Goal: Task Accomplishment & Management: Manage account settings

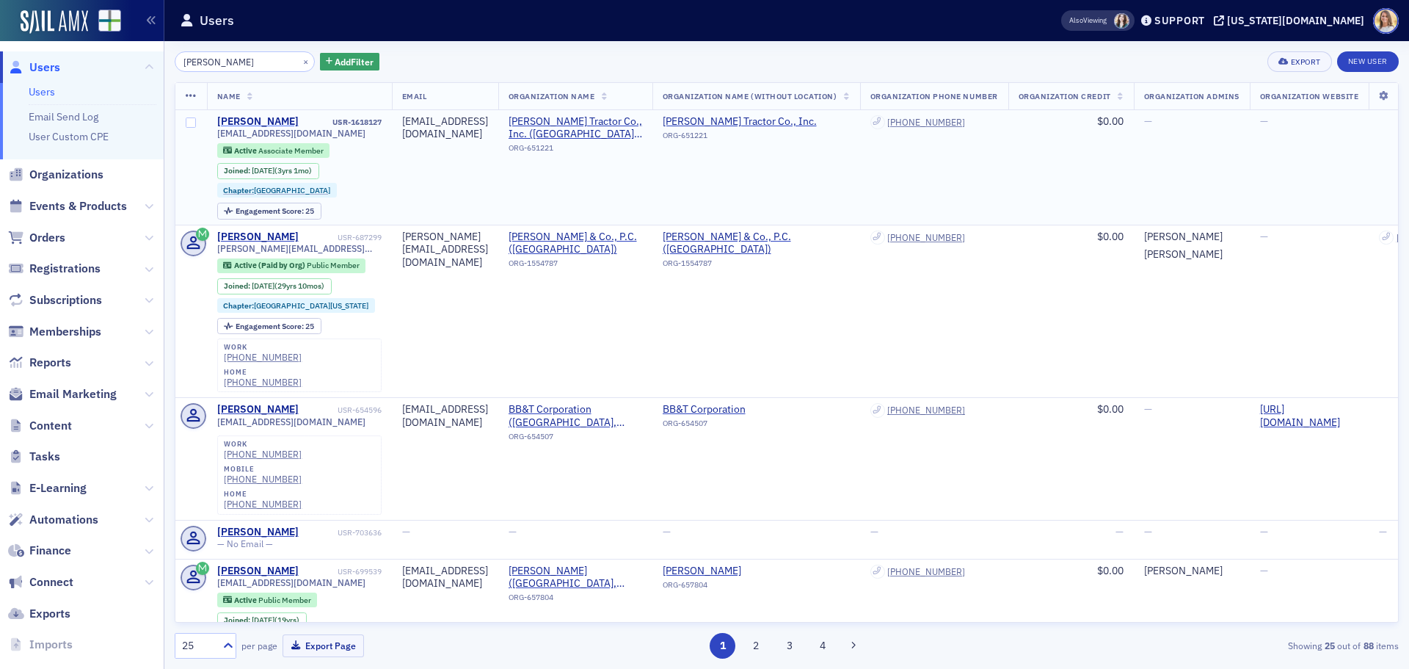
type input "melanie dunn"
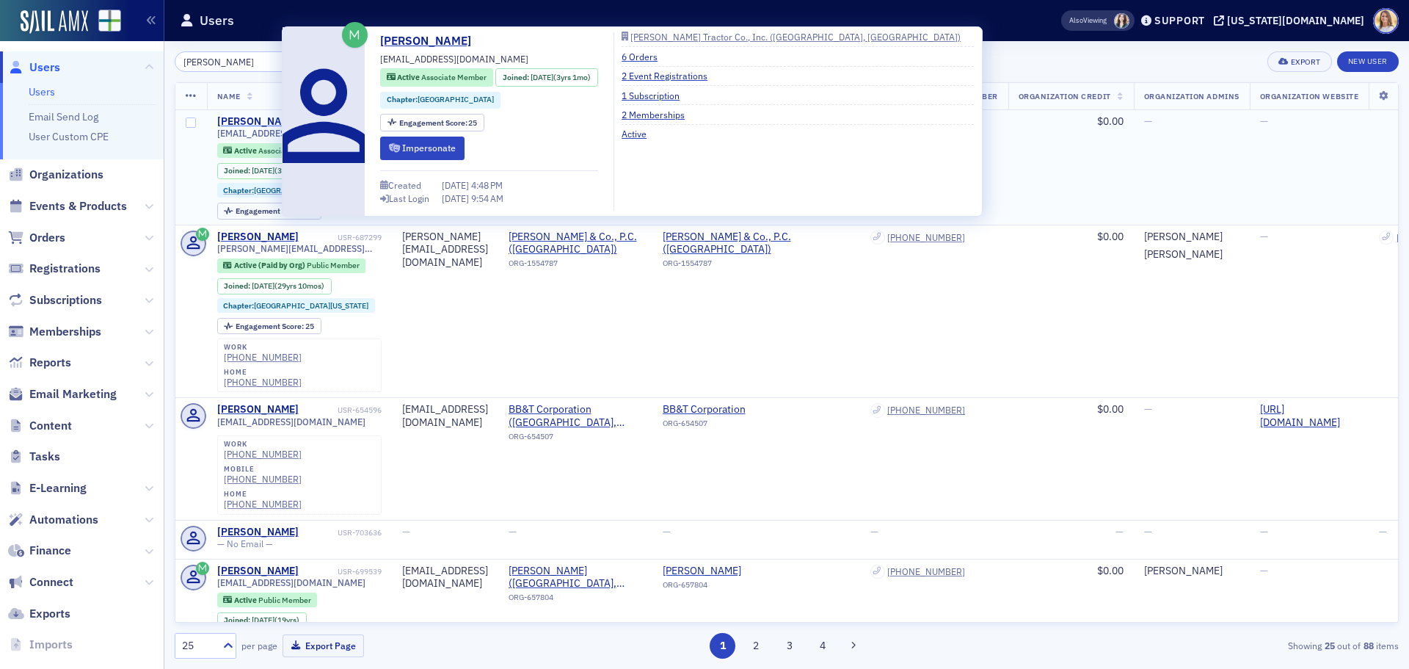
click at [270, 123] on div "Melanie Dunn" at bounding box center [257, 121] width 81 height 13
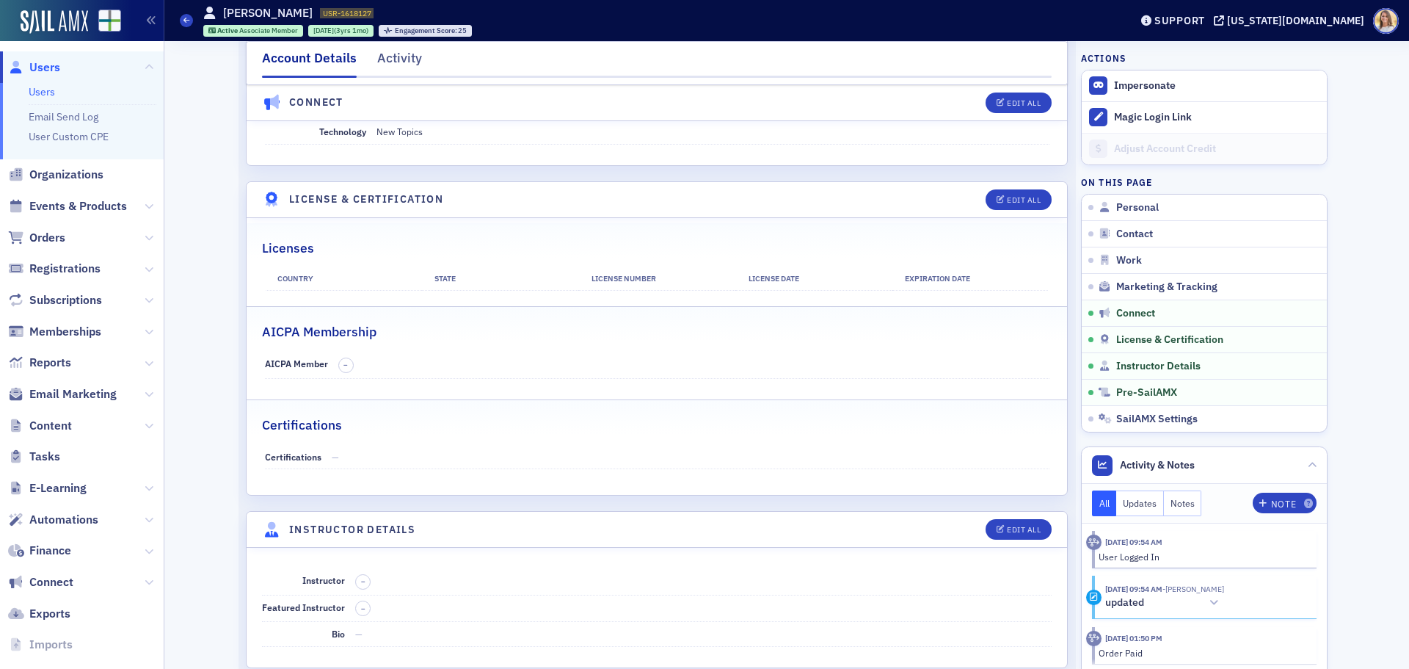
scroll to position [2545, 0]
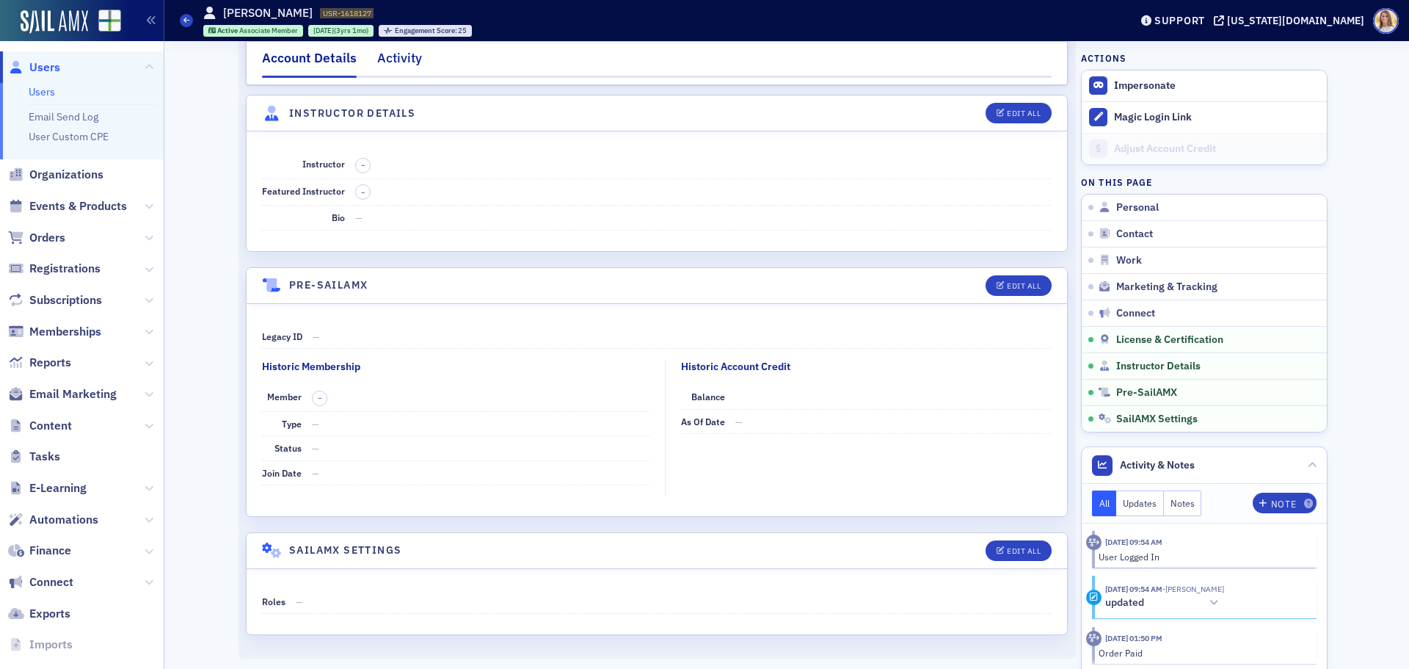
click at [388, 59] on div "Activity" at bounding box center [399, 61] width 45 height 27
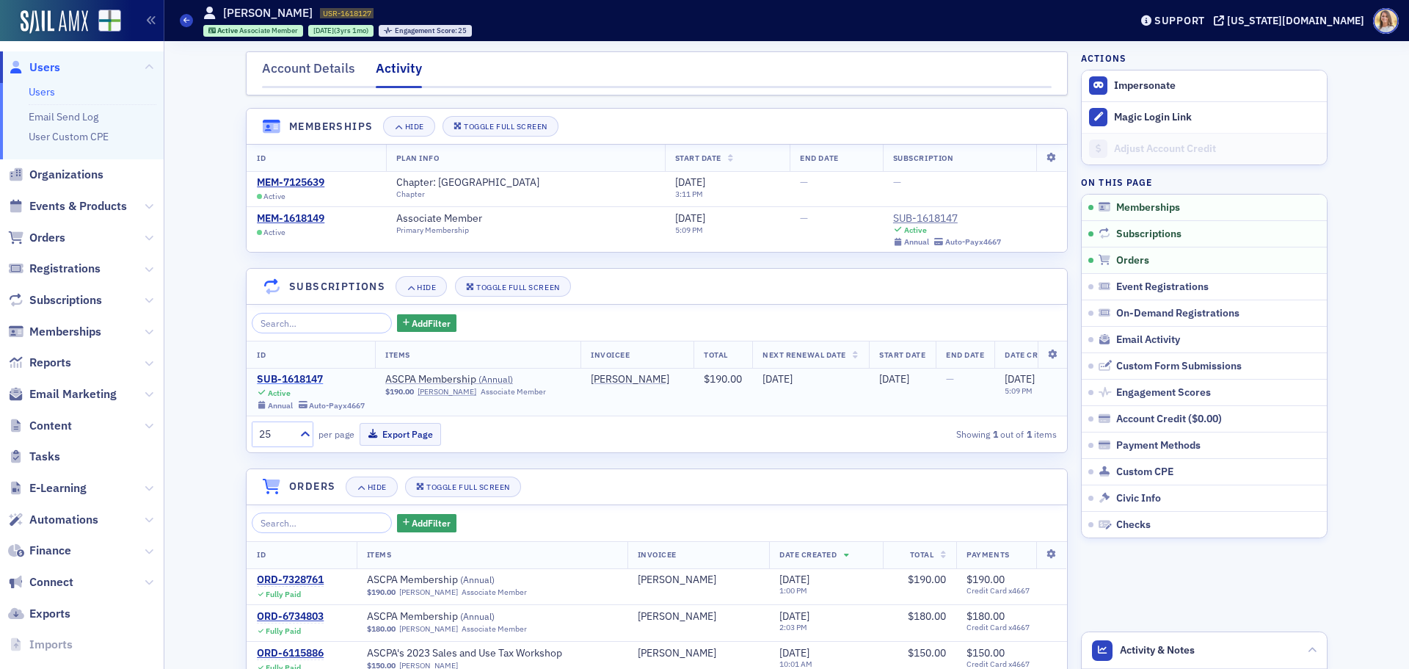
click at [313, 375] on div "SUB-1618147" at bounding box center [311, 379] width 108 height 13
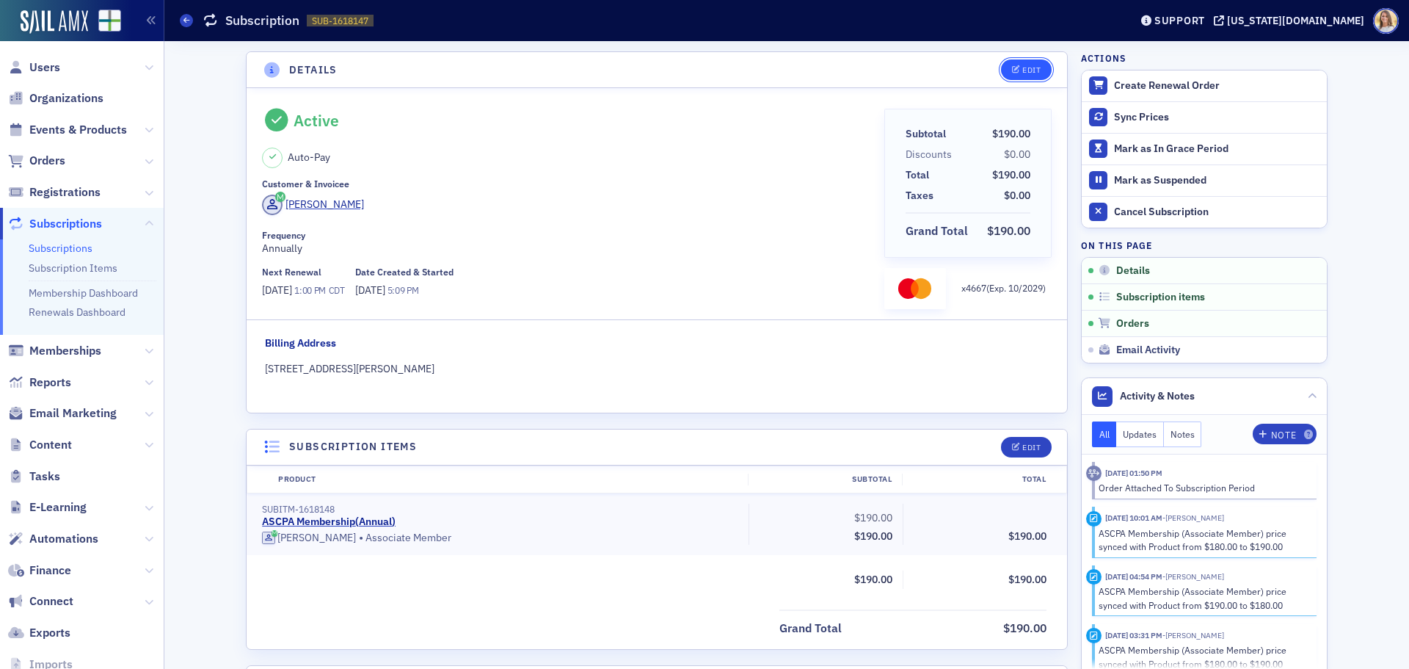
click at [1024, 66] on div "Edit" at bounding box center [1031, 70] width 18 height 8
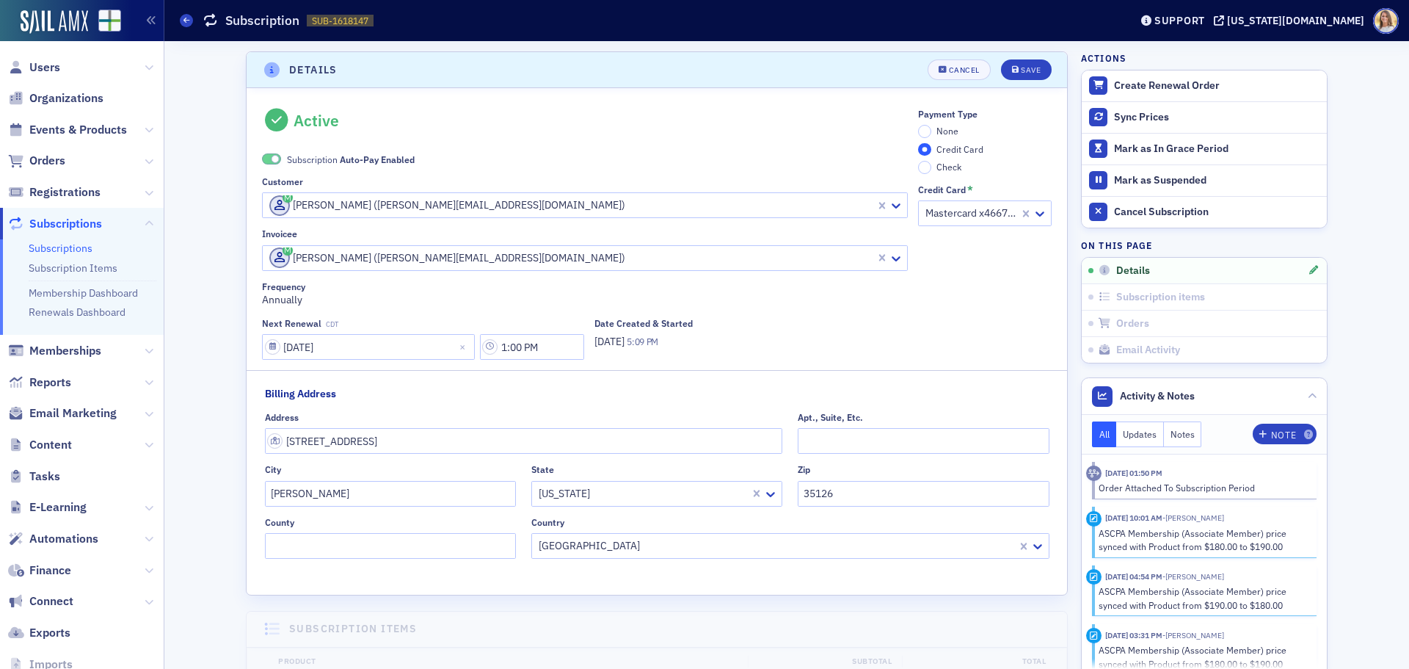
scroll to position [3, 0]
click at [262, 157] on span at bounding box center [271, 155] width 19 height 11
click at [918, 128] on input "None" at bounding box center [924, 128] width 13 height 13
click at [1022, 59] on button "Save" at bounding box center [1026, 67] width 51 height 21
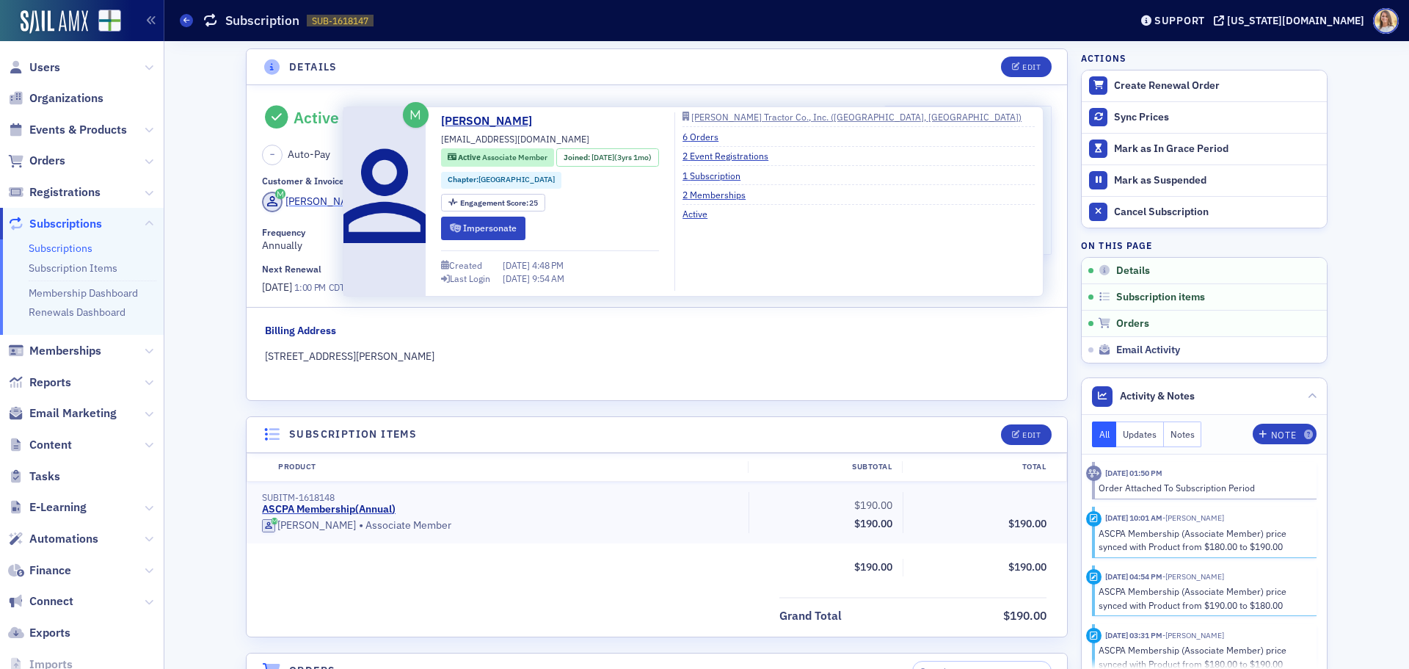
click at [297, 200] on div "Melanie Dunn" at bounding box center [325, 201] width 79 height 15
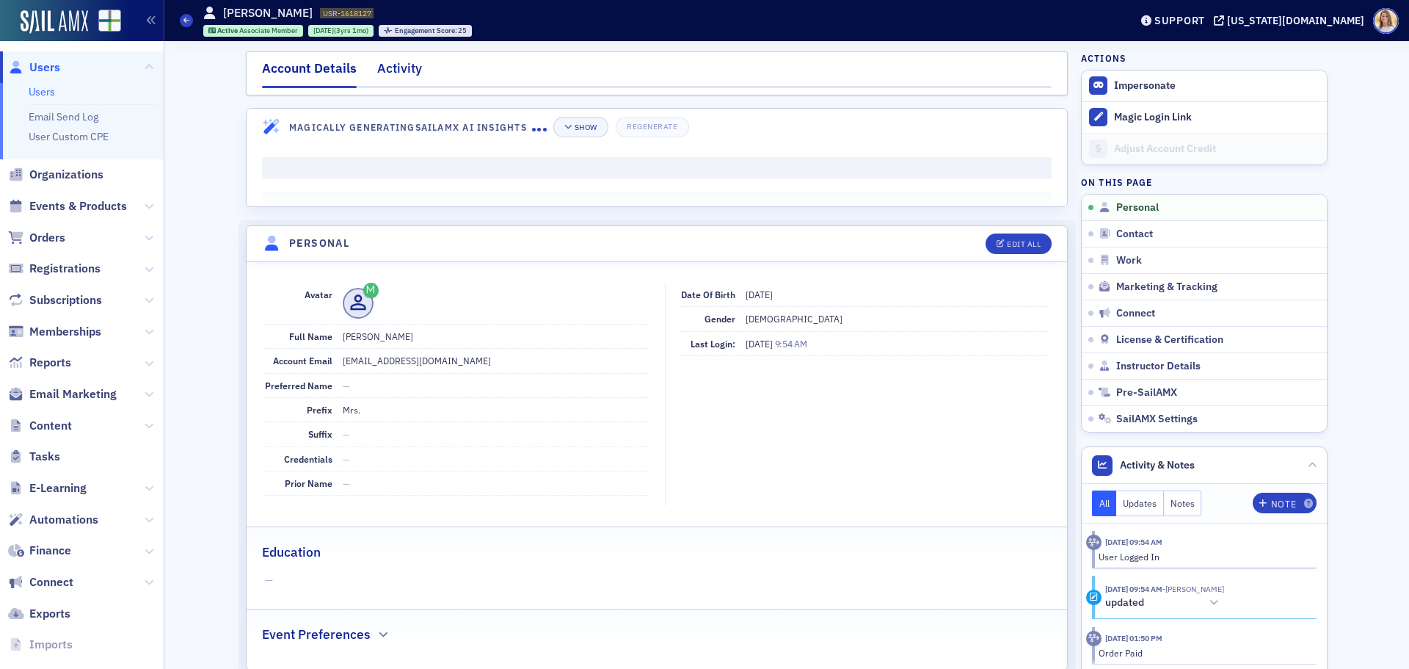
click at [393, 65] on div "Activity" at bounding box center [399, 72] width 45 height 27
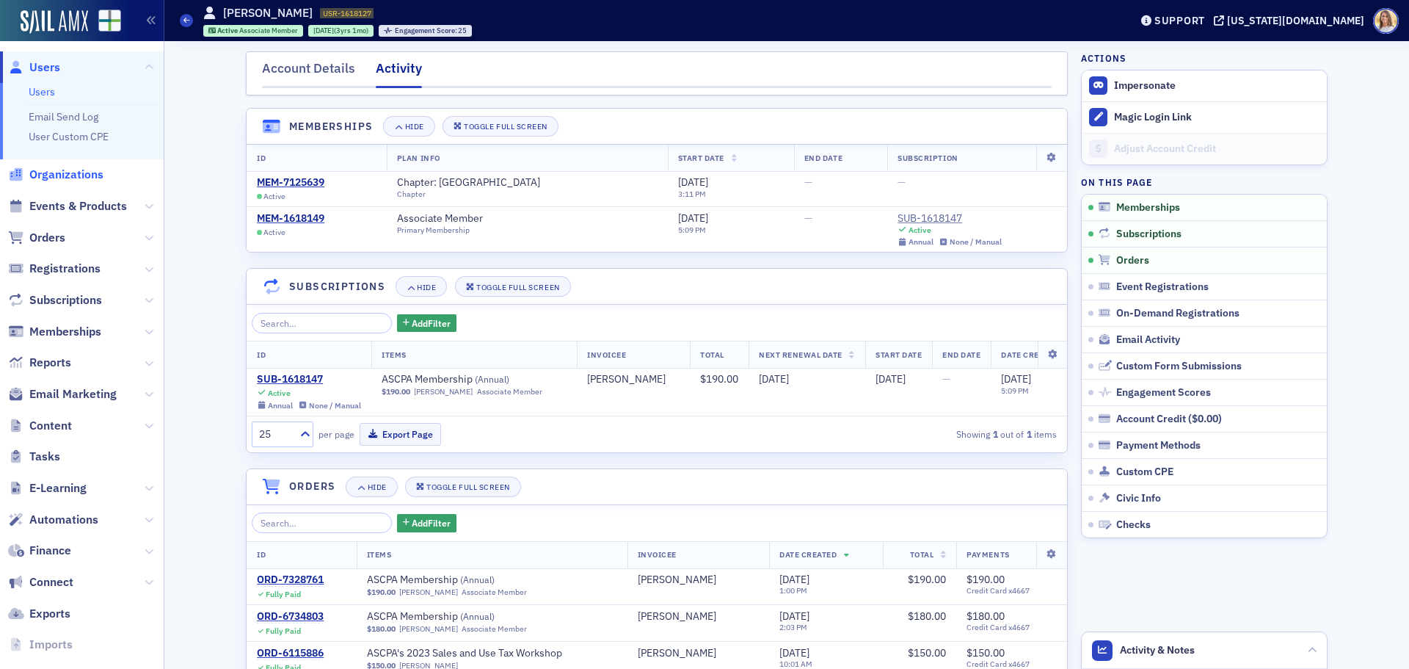
click at [90, 170] on span "Organizations" at bounding box center [66, 175] width 74 height 16
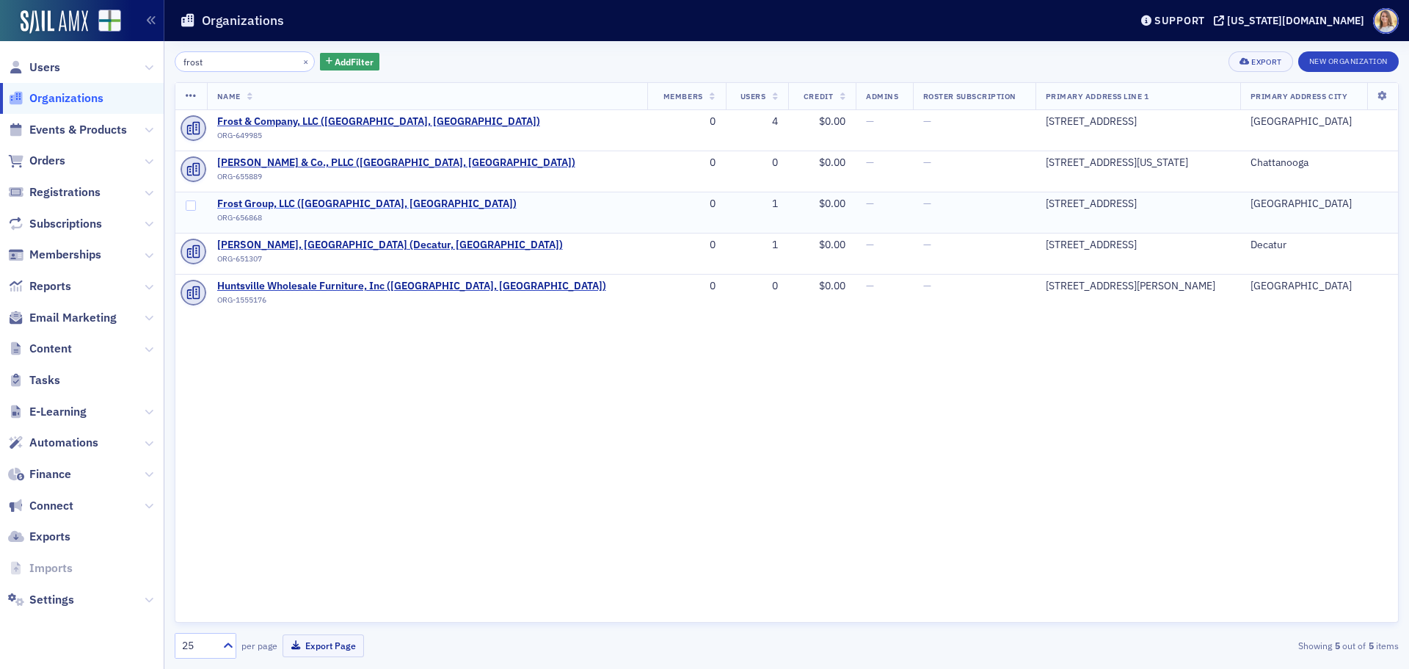
type input "frost"
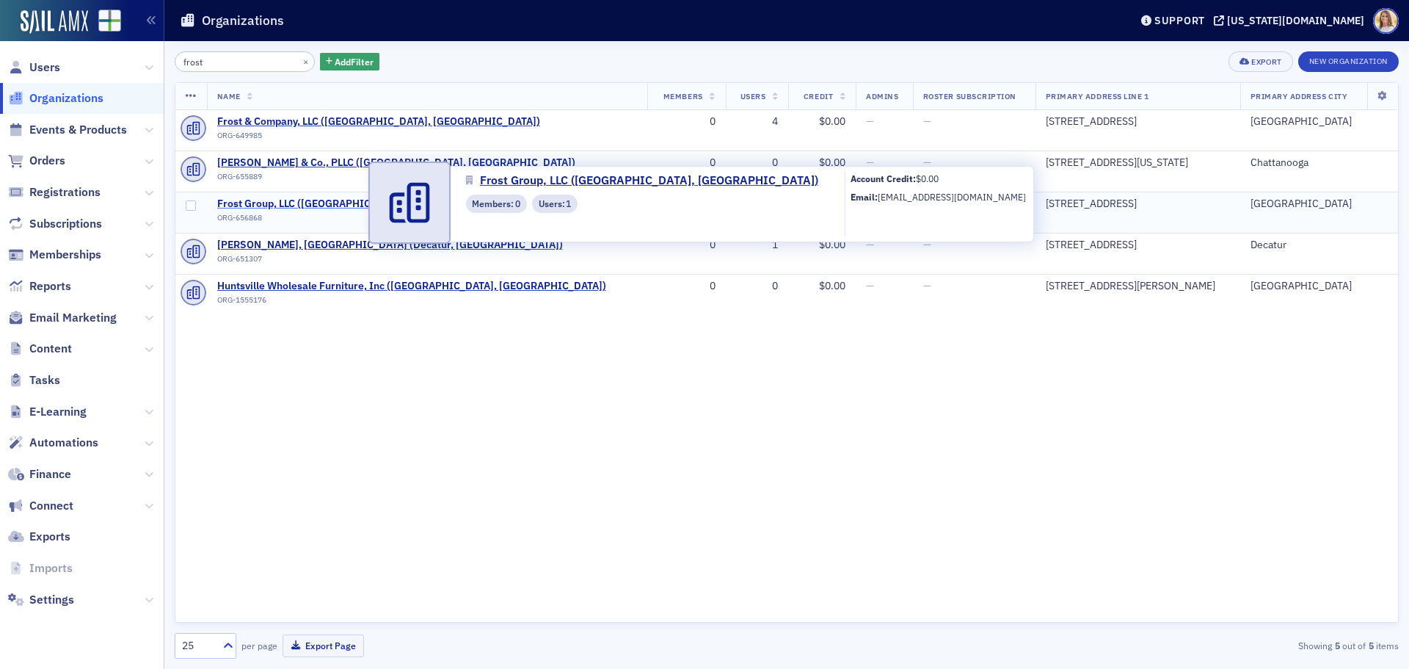
click at [335, 203] on span "Frost Group, LLC (Birmingham, AL)" at bounding box center [366, 203] width 299 height 13
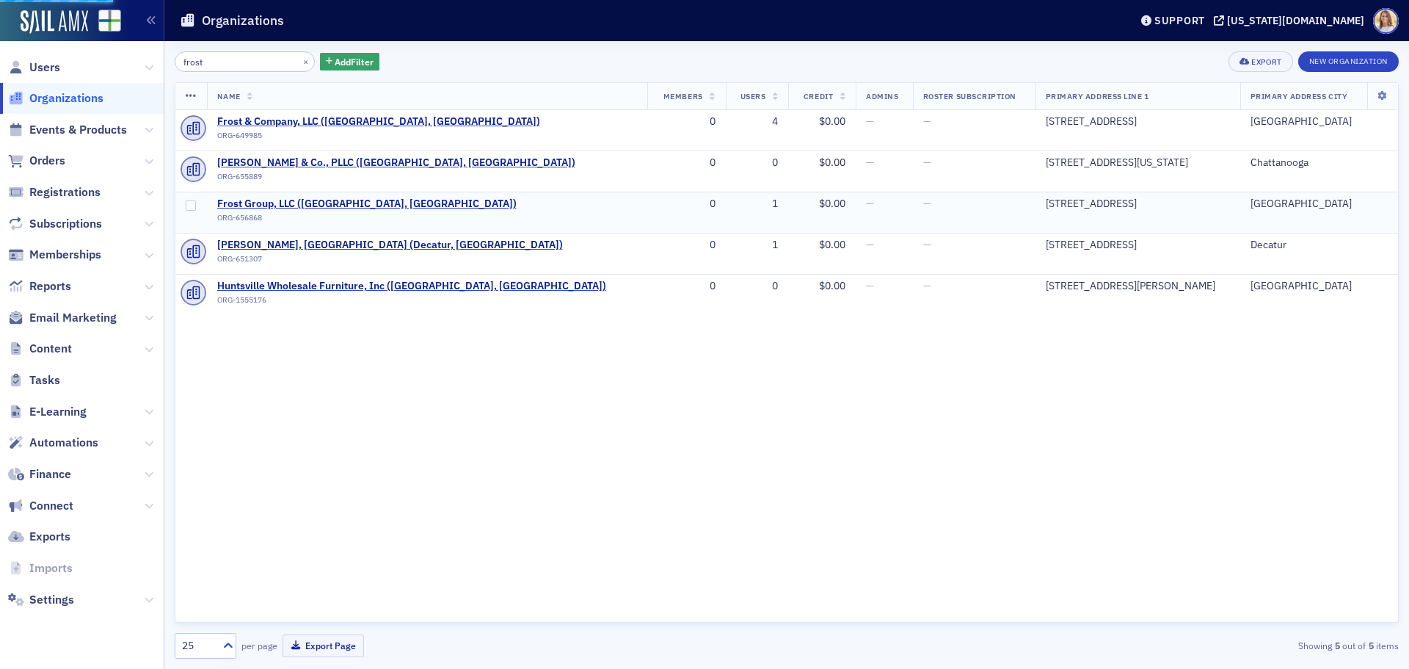
select select "US"
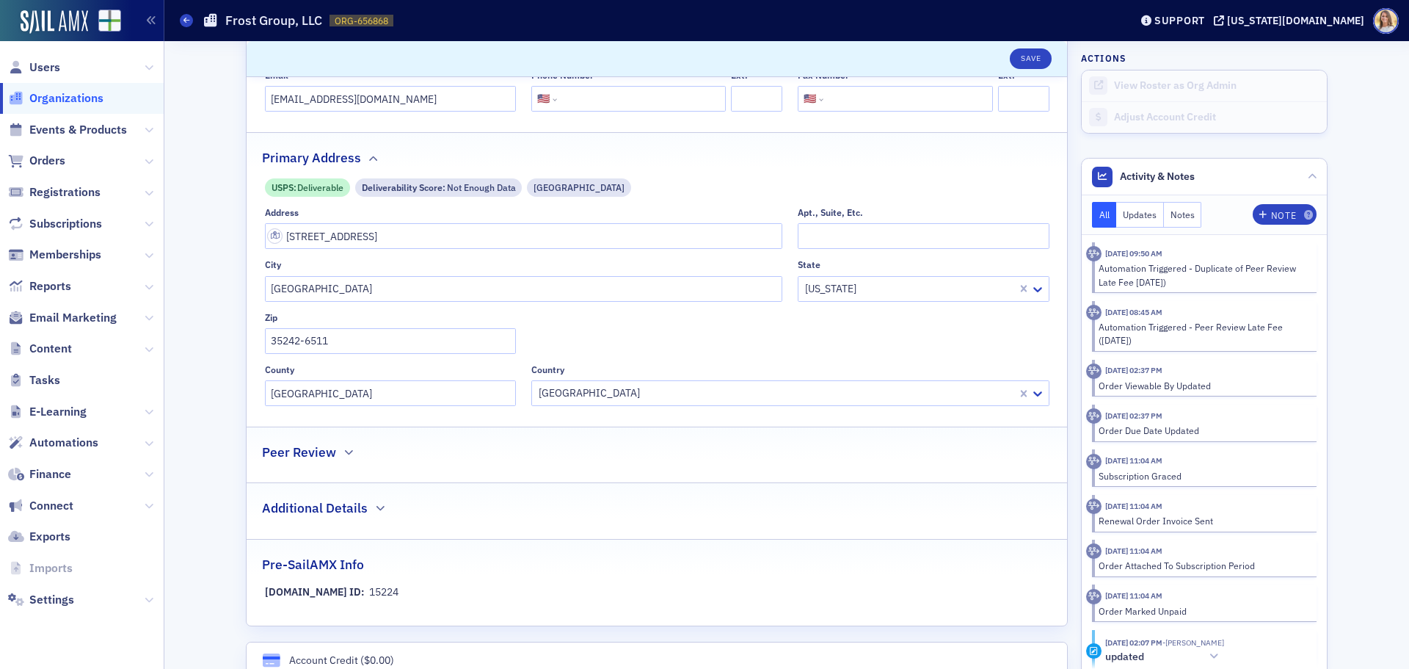
scroll to position [734, 0]
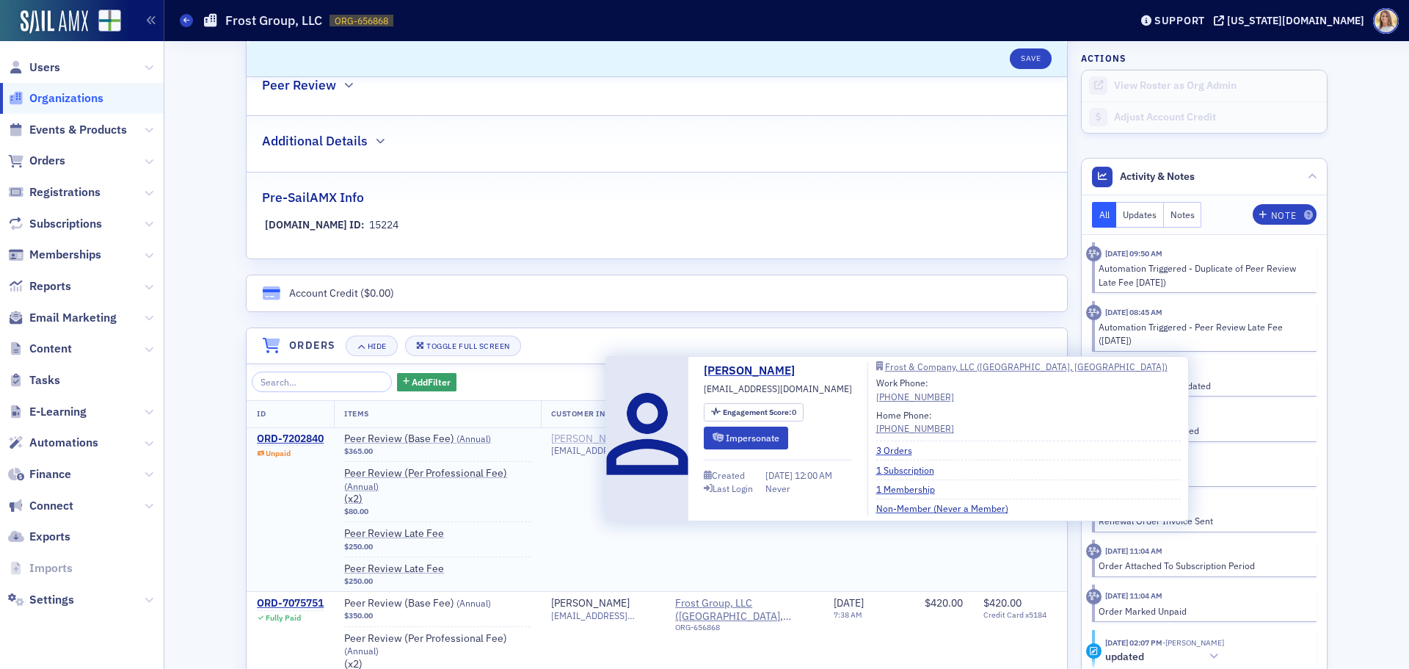
click at [584, 437] on div "[PERSON_NAME]" at bounding box center [590, 438] width 79 height 13
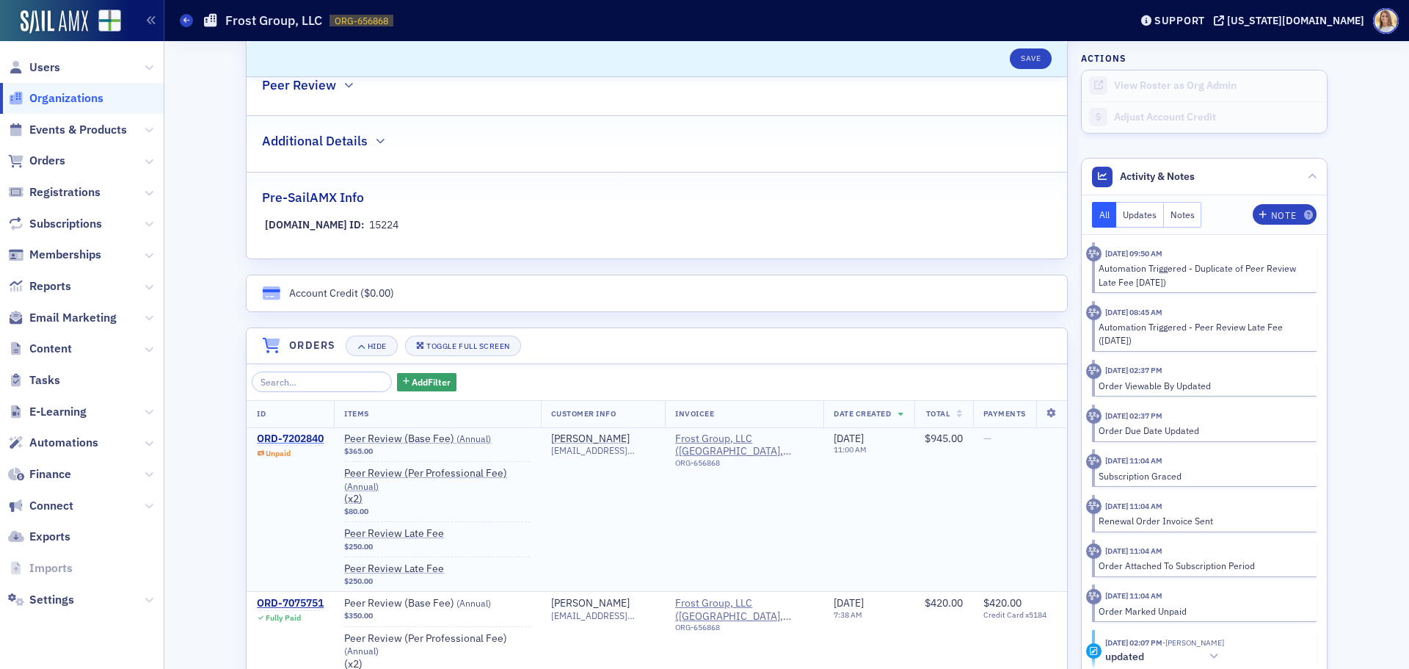
click at [294, 437] on div "ORD-7202840" at bounding box center [290, 438] width 67 height 13
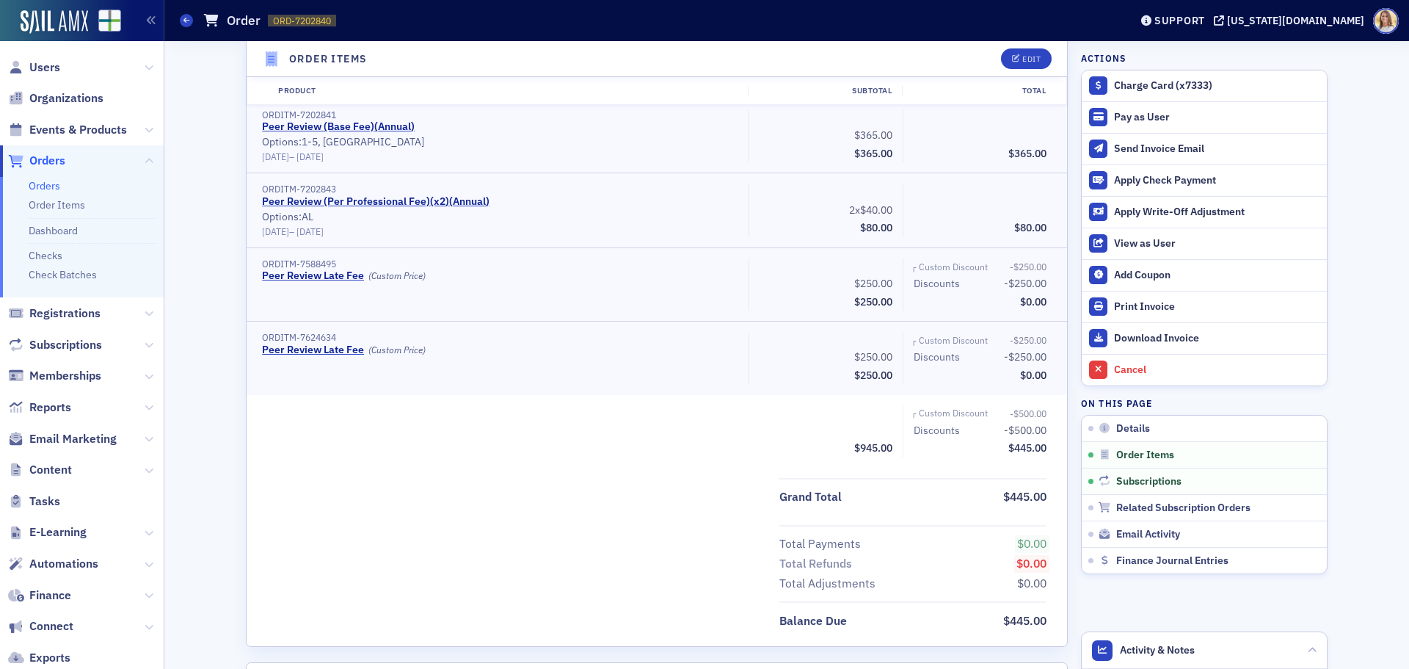
scroll to position [512, 0]
click at [1152, 120] on div "Pay as User" at bounding box center [1217, 117] width 206 height 13
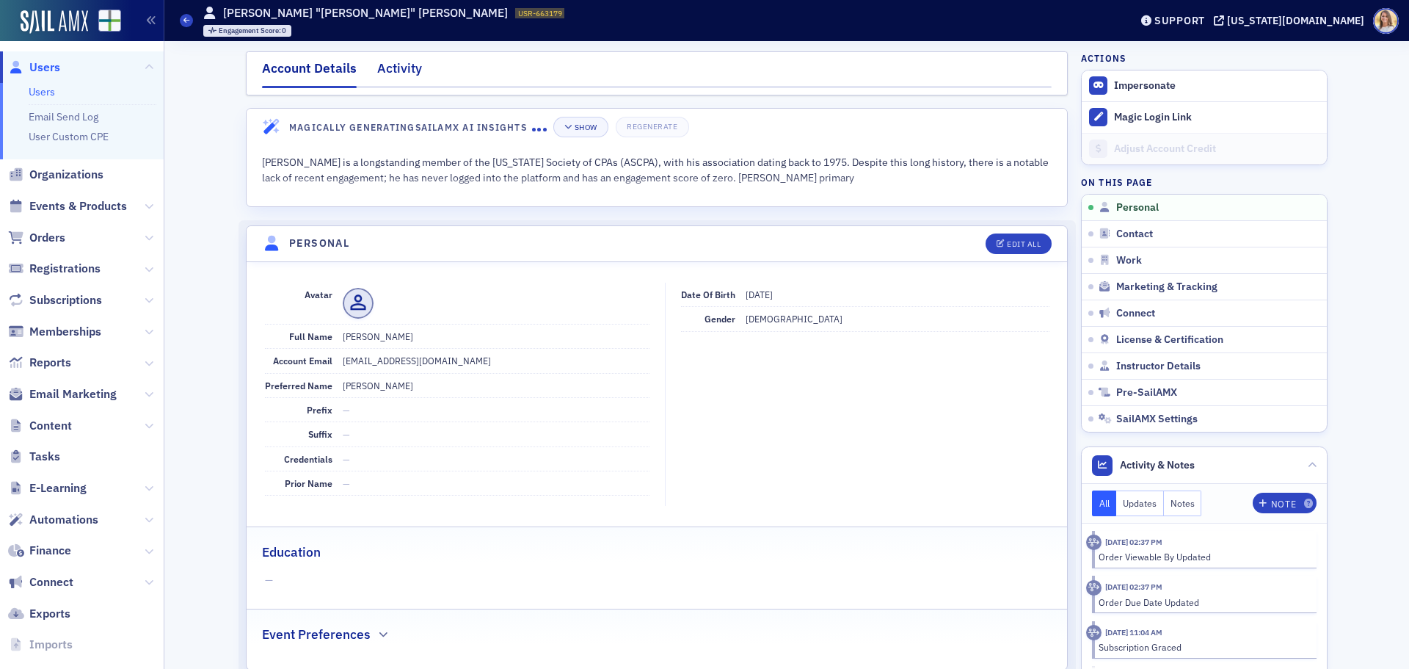
click at [386, 68] on div "Activity" at bounding box center [399, 72] width 45 height 27
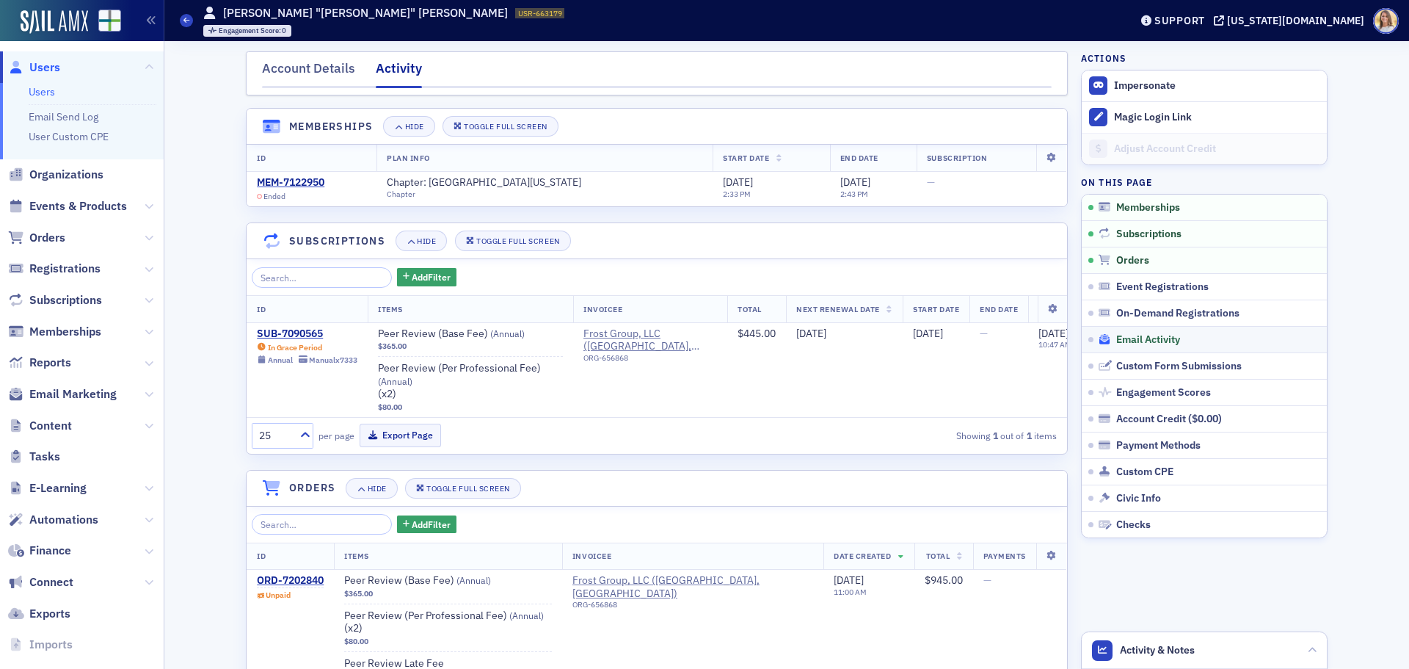
click at [1161, 338] on span "Email Activity" at bounding box center [1148, 339] width 64 height 13
click at [347, 59] on div "Account Details" at bounding box center [308, 72] width 93 height 27
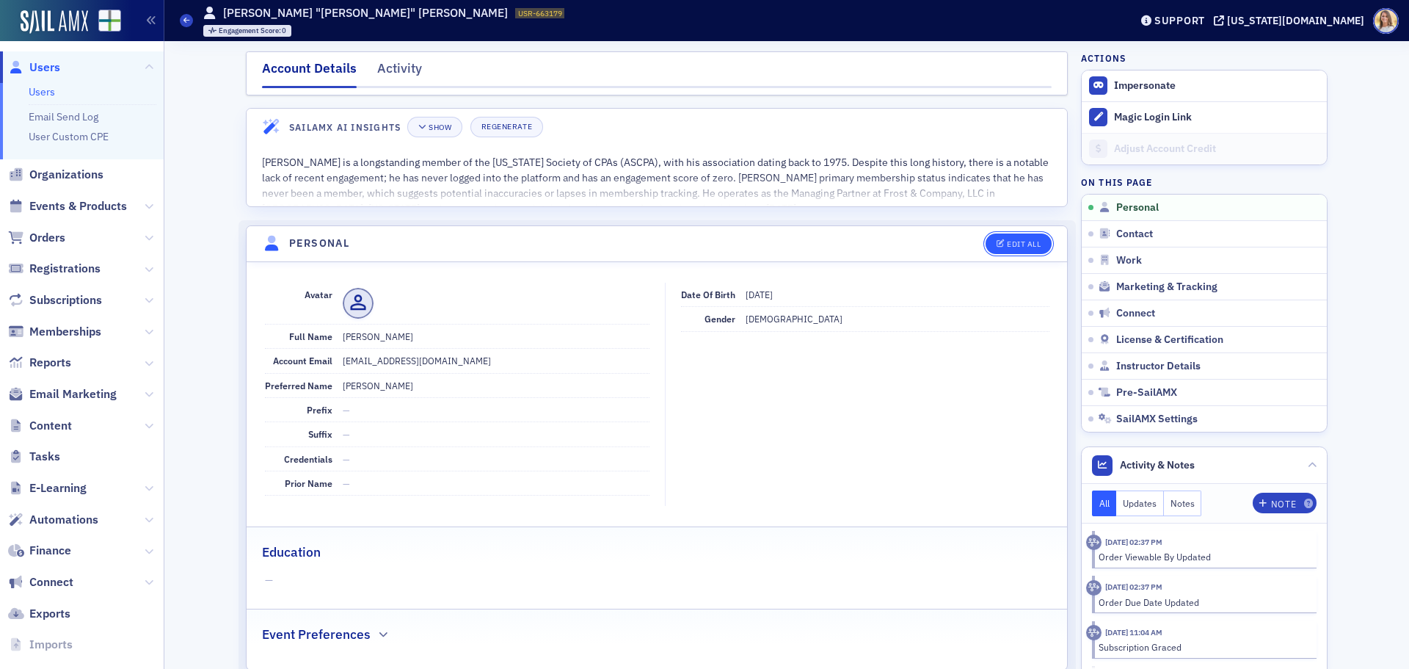
click at [1010, 247] on div "Edit All" at bounding box center [1024, 244] width 34 height 8
select select "US"
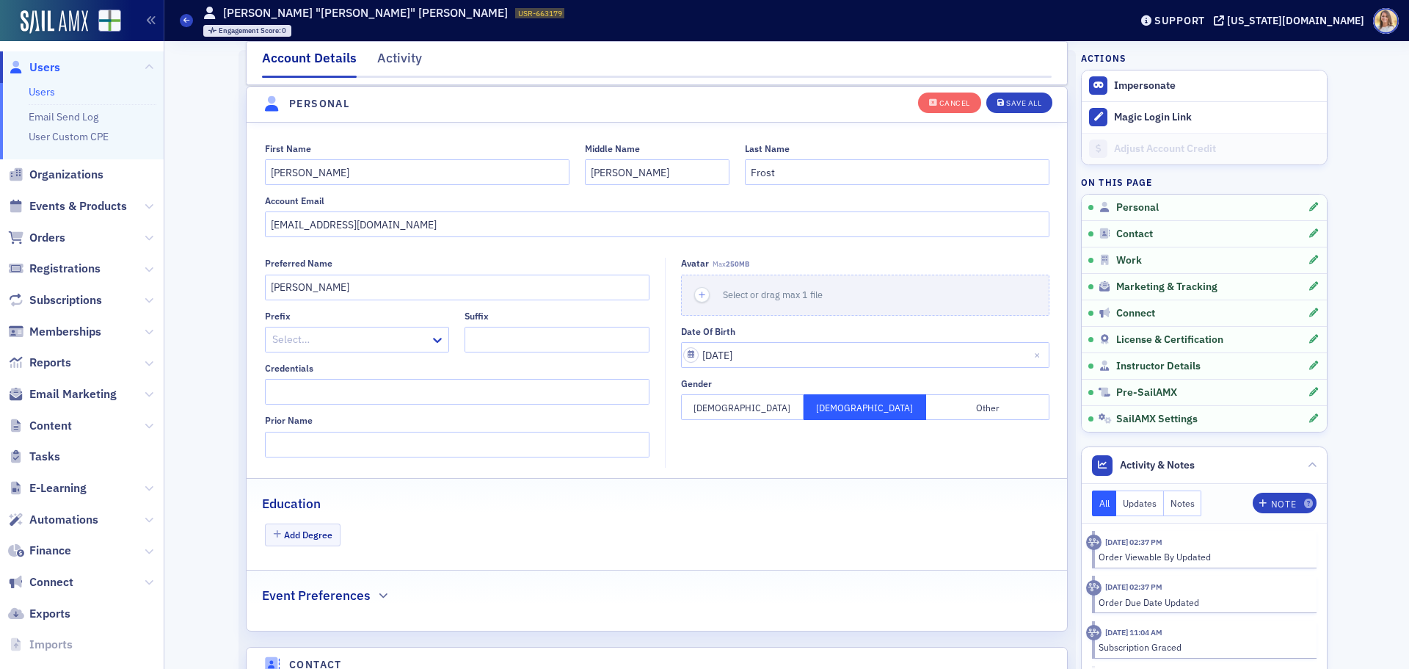
scroll to position [171, 0]
drag, startPoint x: 380, startPoint y: 217, endPoint x: 197, endPoint y: 208, distance: 183.8
paste input "260"
type input "[EMAIL_ADDRESS][DOMAIN_NAME]"
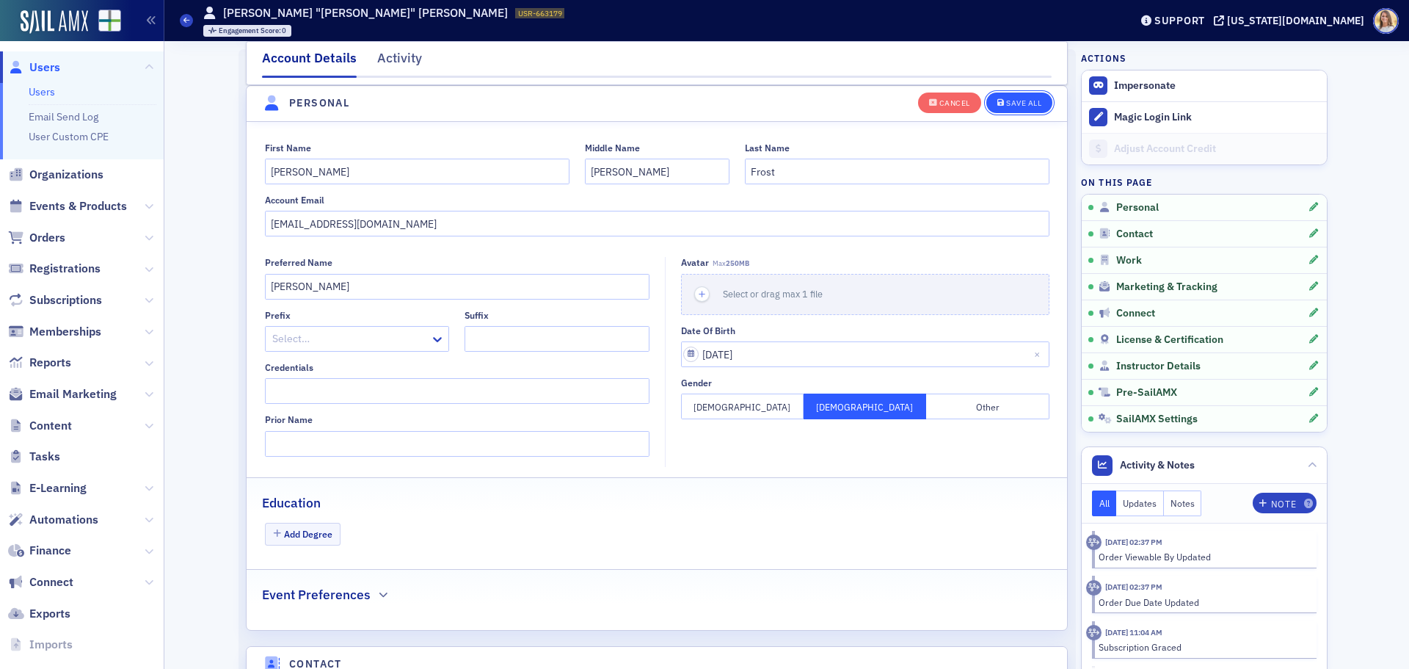
click at [1014, 109] on button "Save All" at bounding box center [1020, 102] width 66 height 21
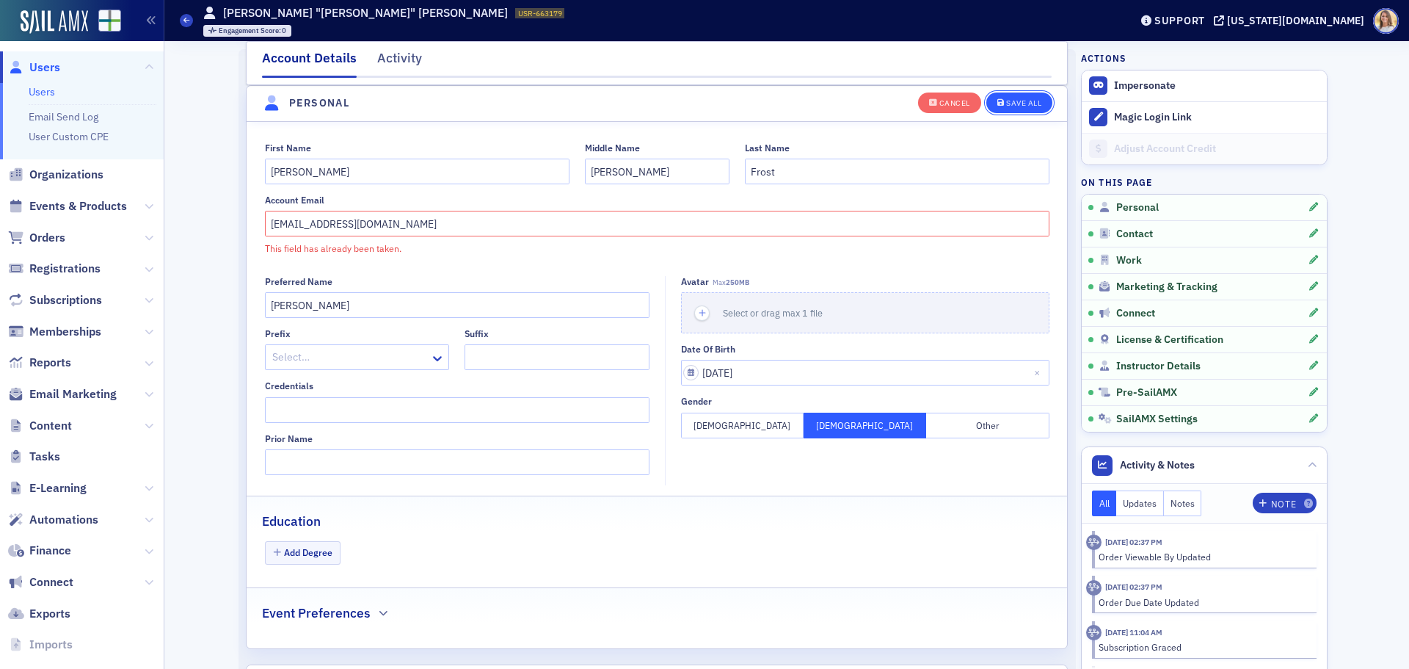
click at [1029, 96] on button "Save All" at bounding box center [1020, 102] width 66 height 21
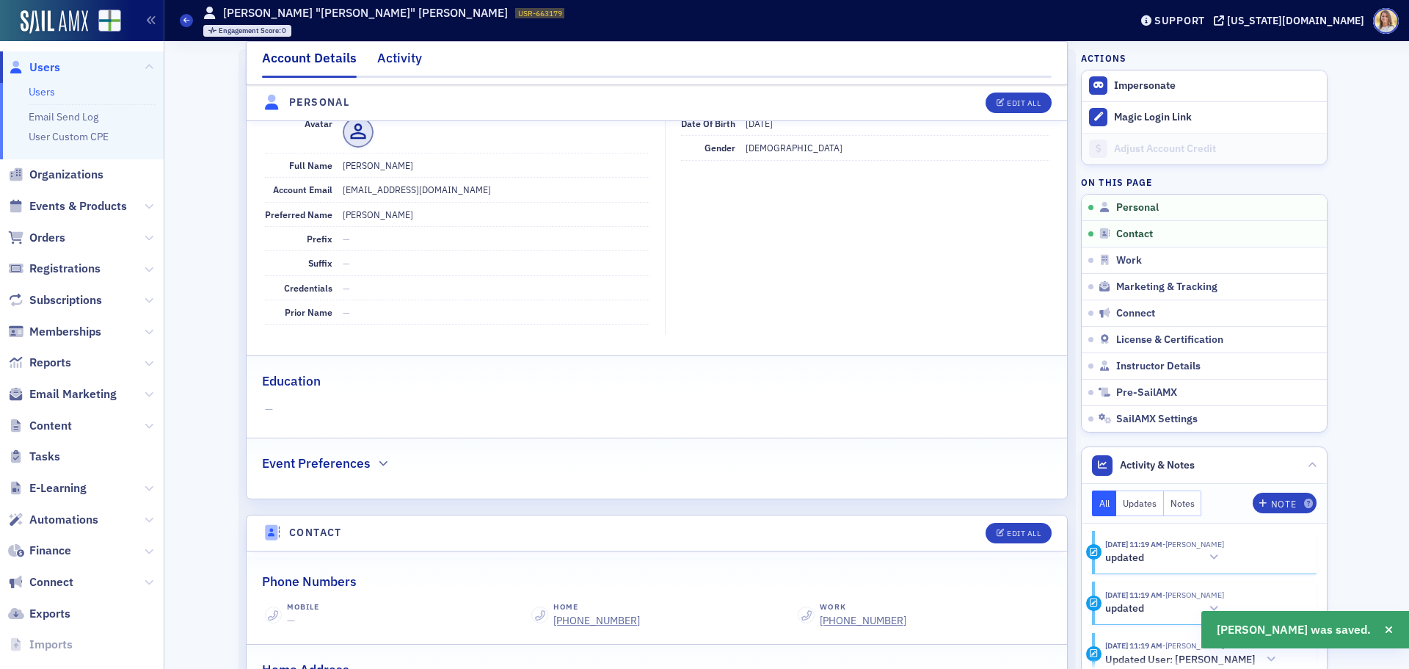
click at [396, 51] on div "Activity" at bounding box center [399, 61] width 45 height 27
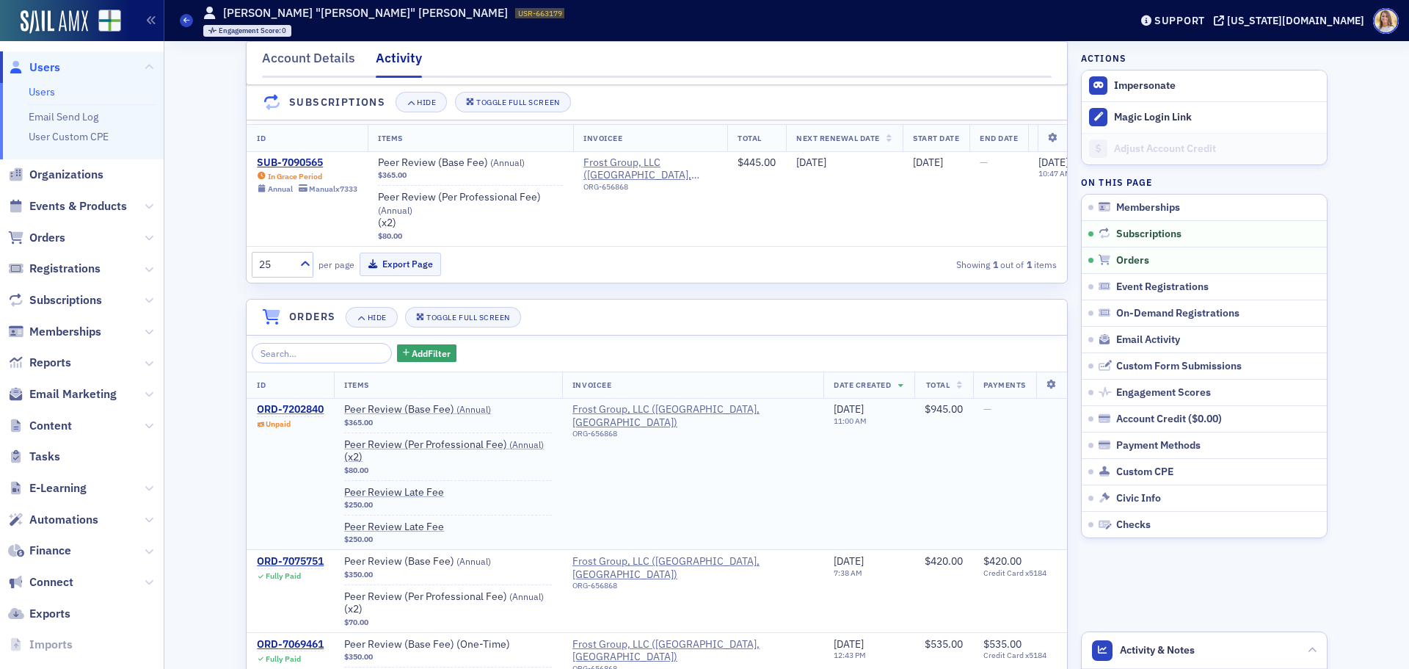
click at [301, 416] on div "ORD-7202840" at bounding box center [290, 409] width 67 height 13
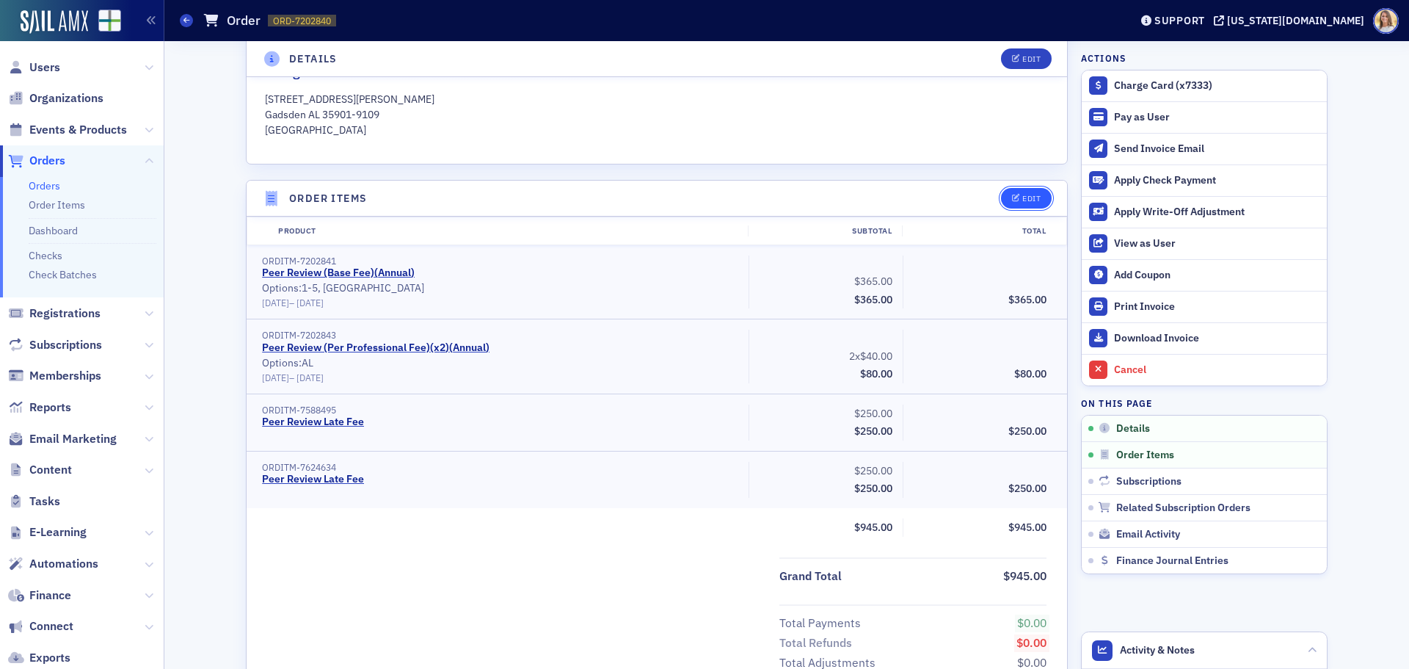
click at [1022, 196] on div "Edit" at bounding box center [1031, 199] width 18 height 8
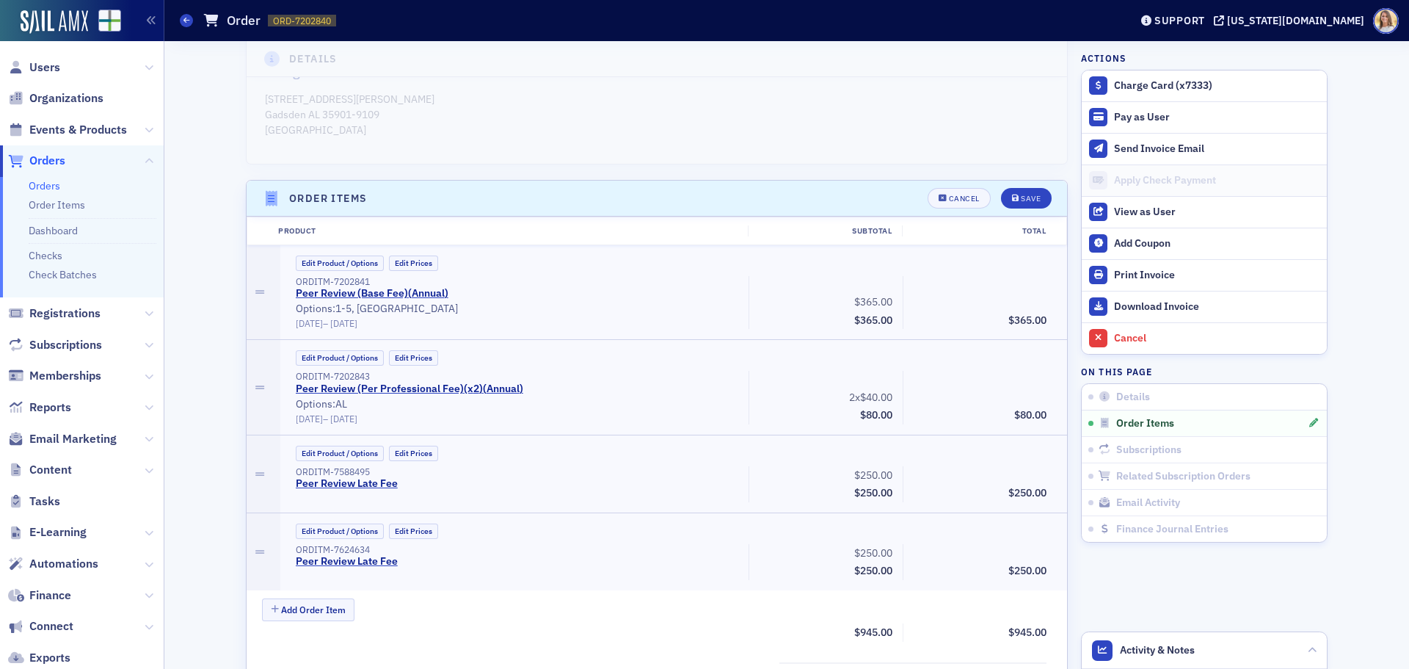
scroll to position [497, 0]
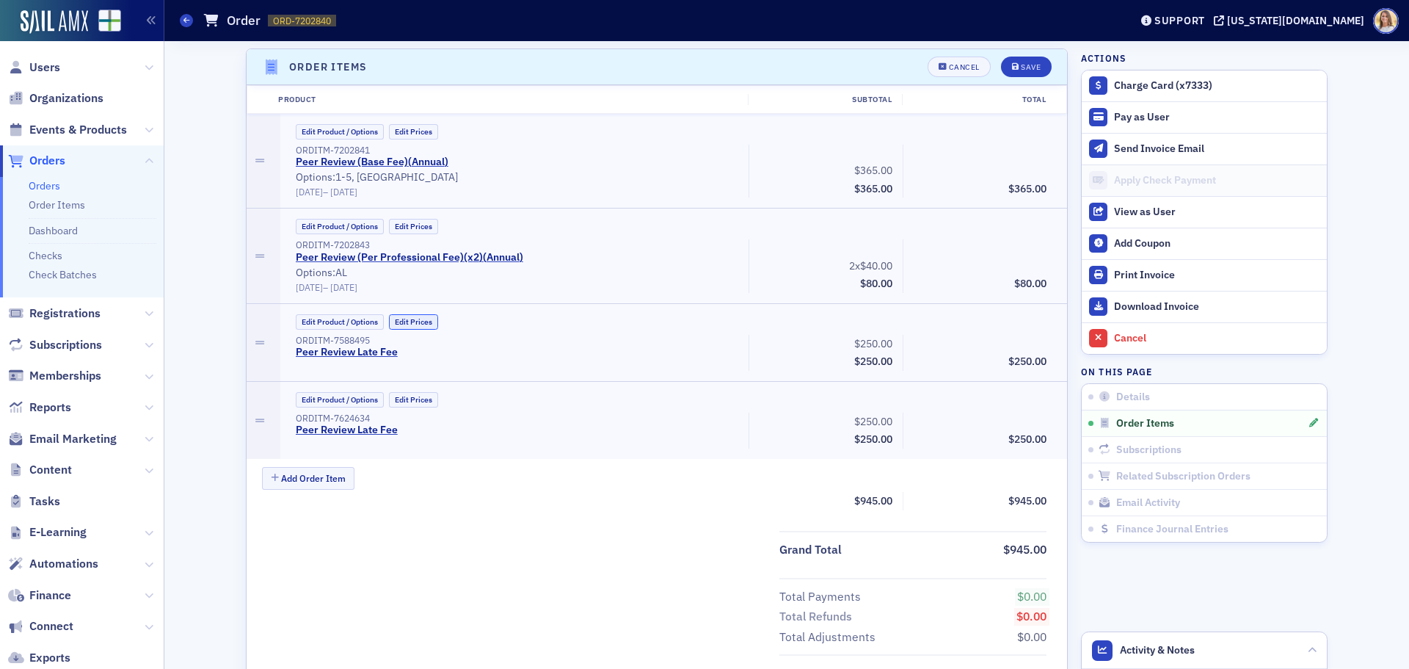
click at [413, 321] on button "Edit Prices" at bounding box center [413, 321] width 49 height 15
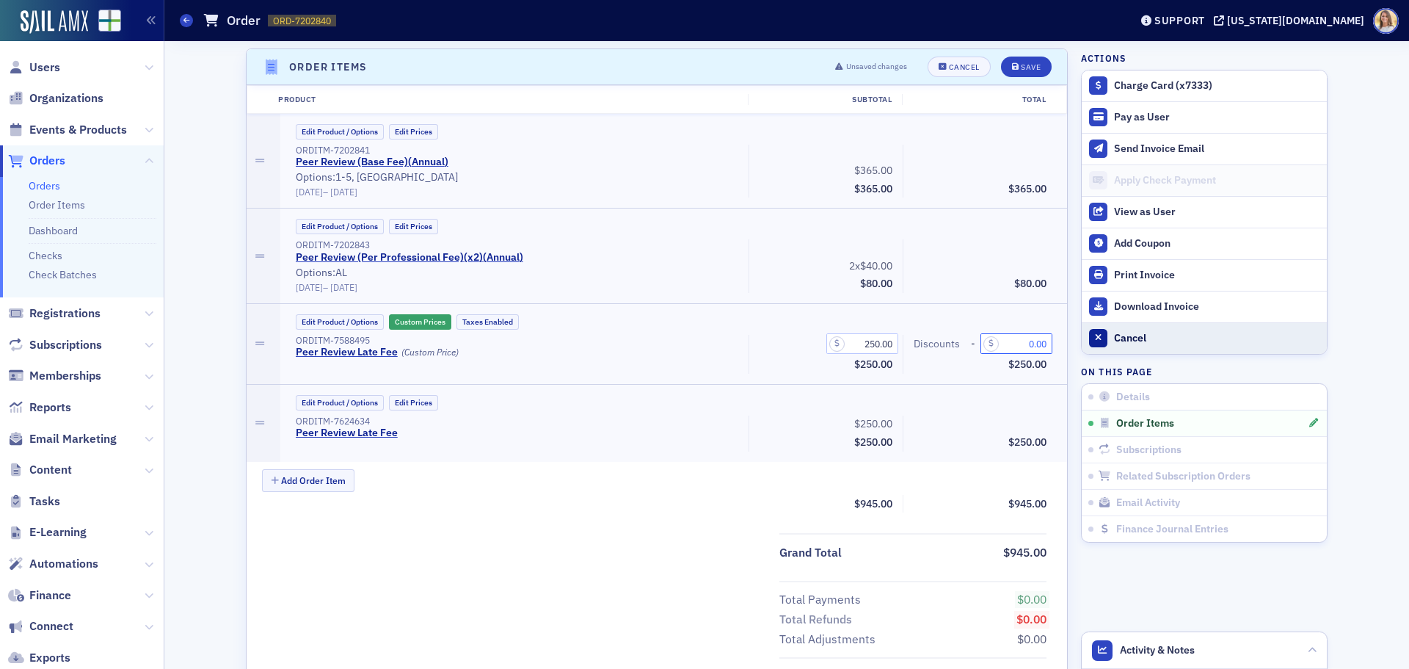
drag, startPoint x: 999, startPoint y: 348, endPoint x: 1097, endPoint y: 352, distance: 97.7
click at [1097, 352] on div "Details Unpaid Customer Forrest Frost Invoicee Frost Group, LLC Date Created 5/…" at bounding box center [787, 571] width 1224 height 2054
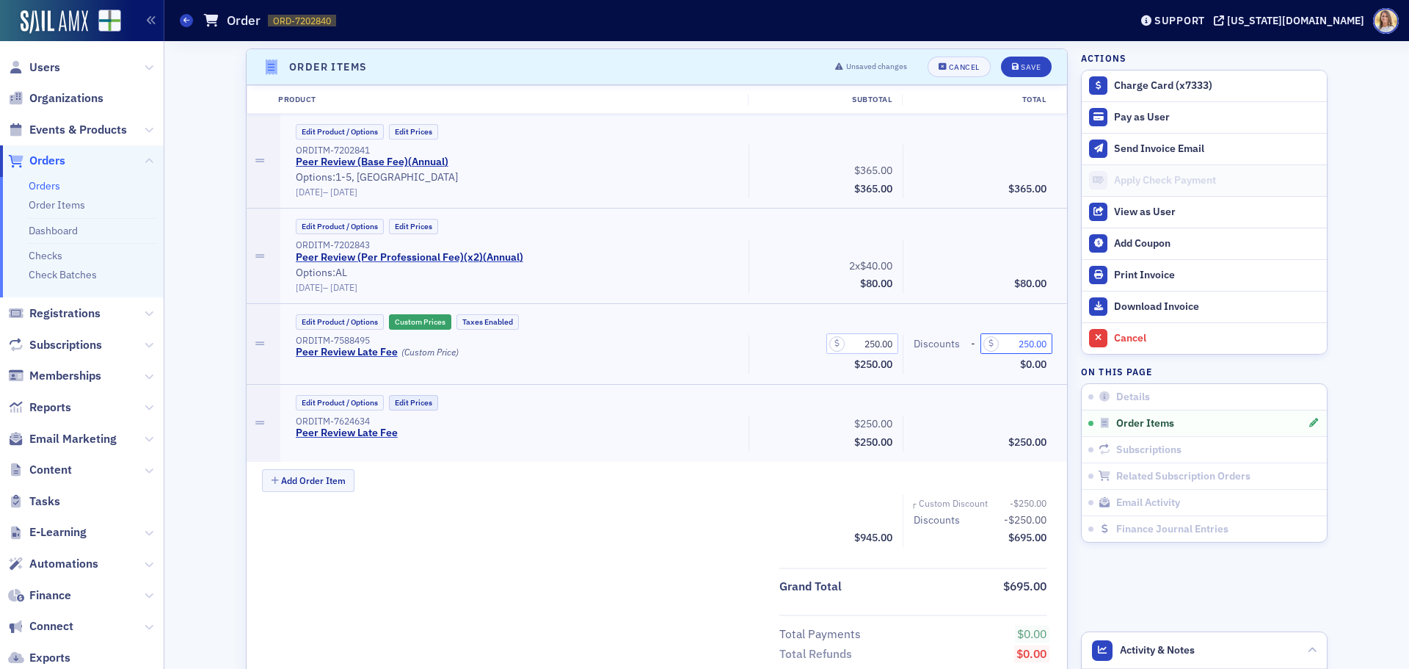
type input "250.00"
click at [413, 399] on button "Edit Prices" at bounding box center [413, 402] width 49 height 15
drag, startPoint x: 1020, startPoint y: 426, endPoint x: 1104, endPoint y: 435, distance: 84.9
click at [1104, 435] on div "Details Unpaid Customer Forrest Frost Invoicee Frost Group, LLC Date Created 5/…" at bounding box center [787, 589] width 1224 height 2090
type input "250.00"
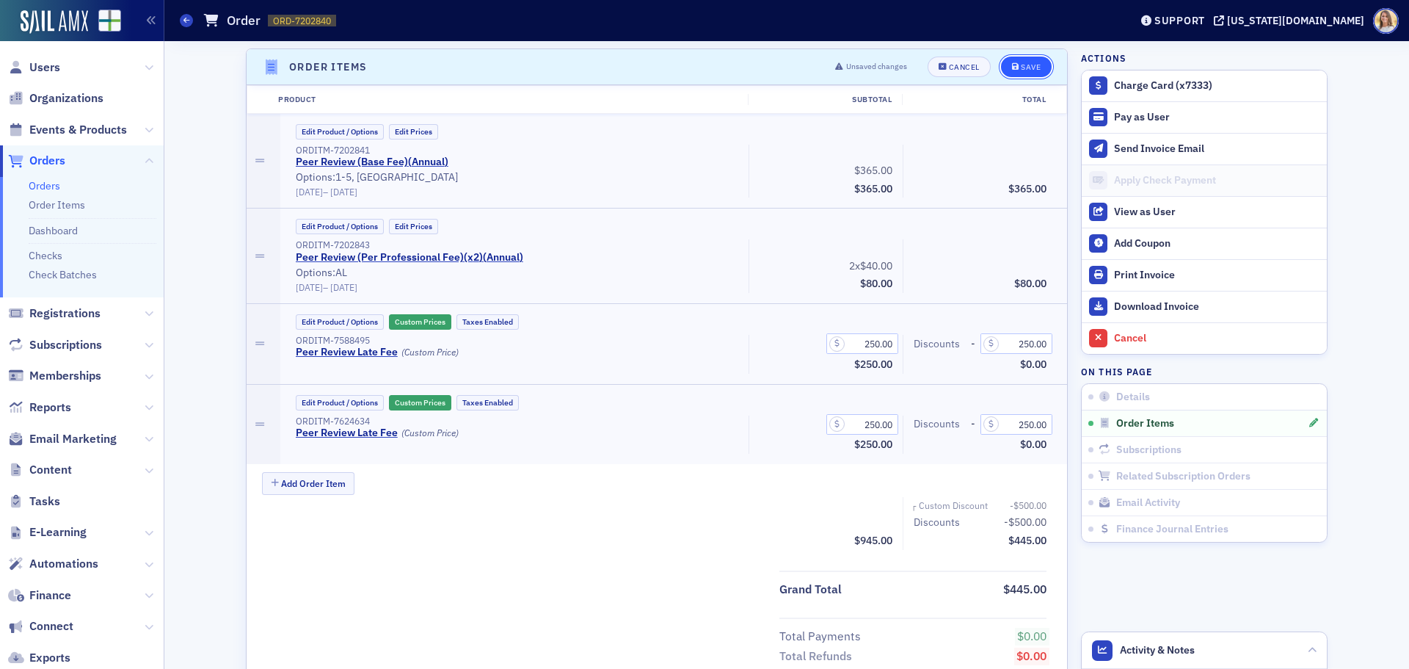
click at [1045, 64] on button "Save" at bounding box center [1026, 67] width 51 height 21
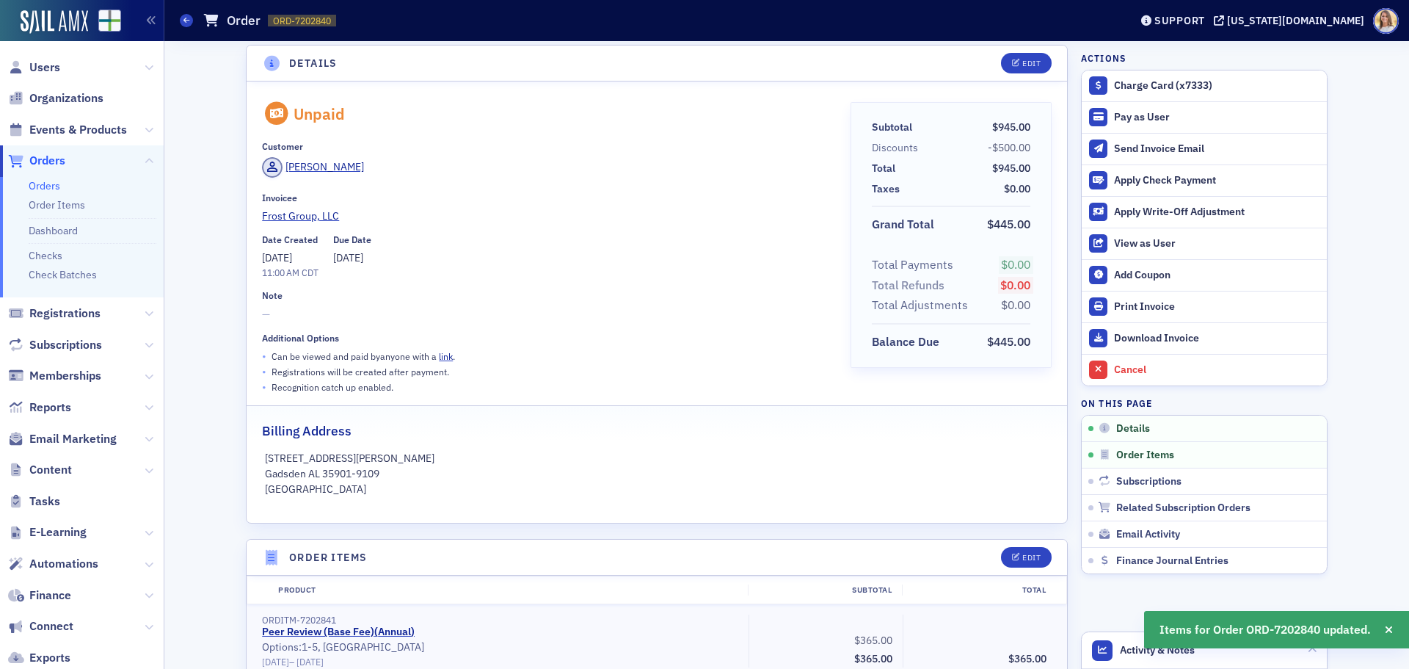
scroll to position [0, 0]
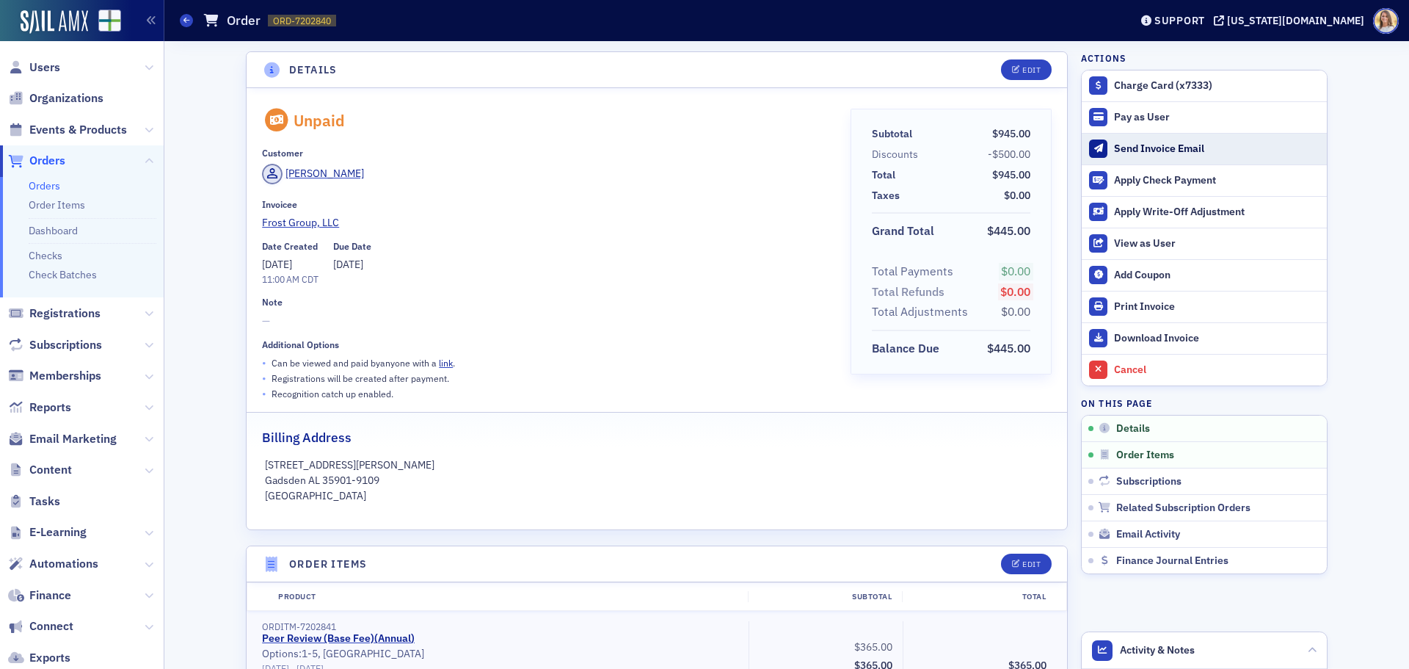
click at [1158, 144] on div "Send Invoice Email" at bounding box center [1217, 148] width 206 height 13
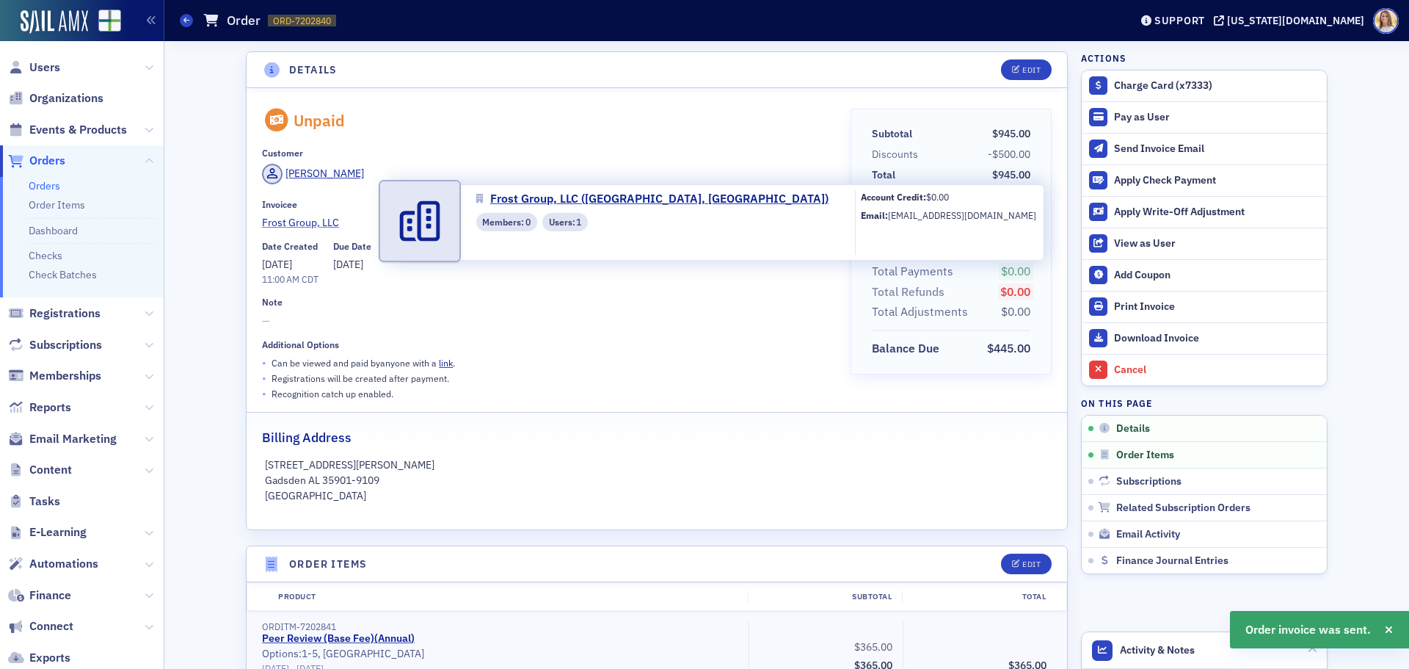
click at [291, 228] on span "Frost Group, LLC" at bounding box center [329, 222] width 134 height 15
select select "US"
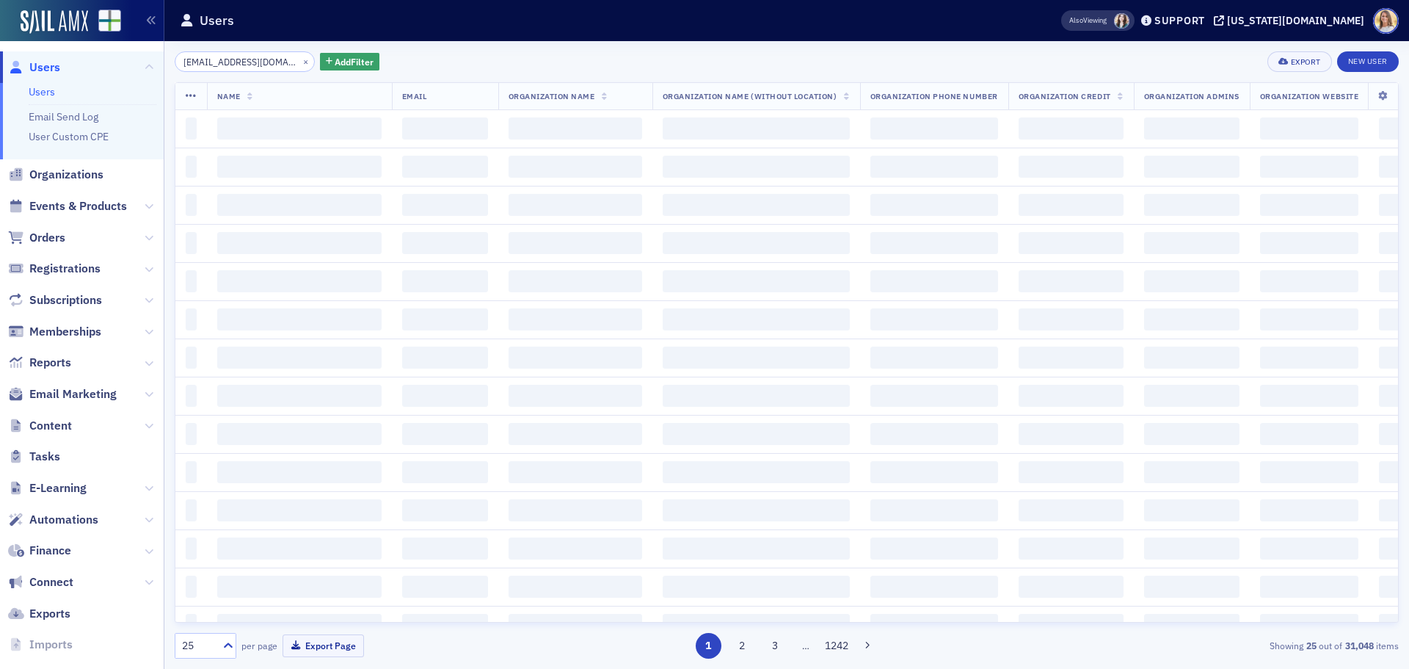
click at [230, 57] on input "[EMAIL_ADDRESS][DOMAIN_NAME]" at bounding box center [245, 61] width 140 height 21
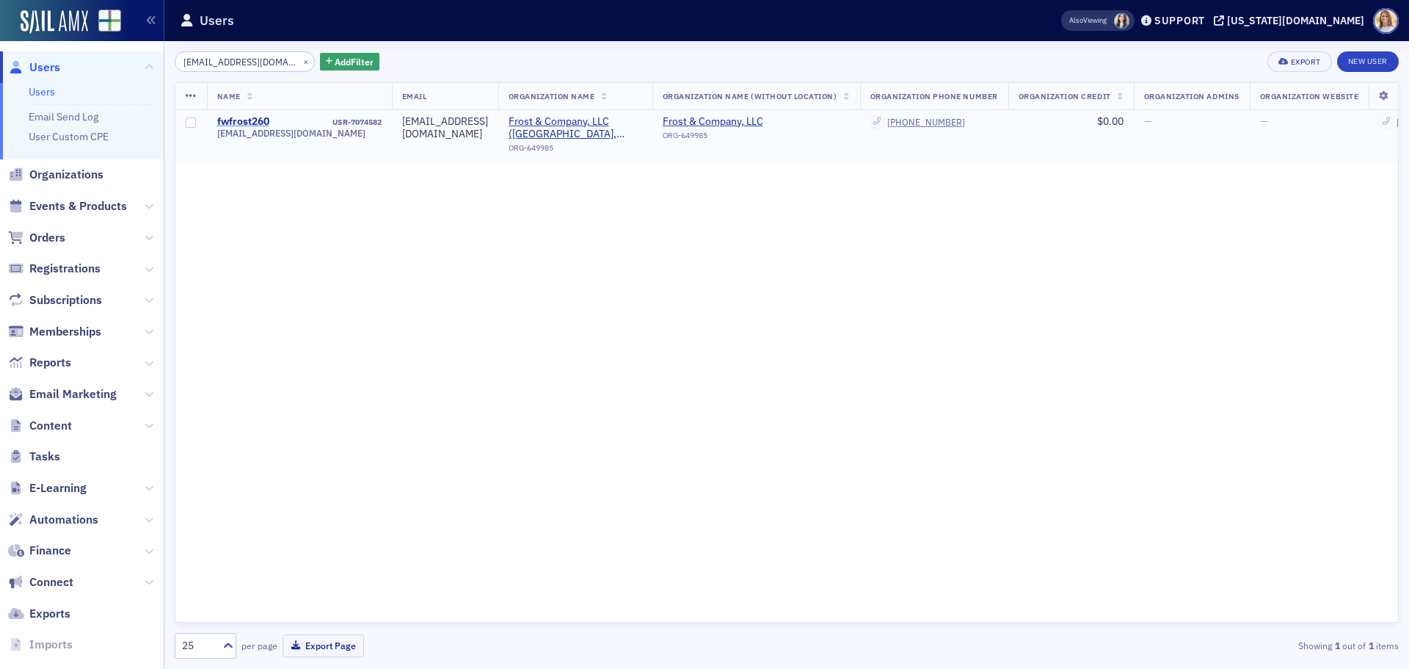
type input "[EMAIL_ADDRESS][DOMAIN_NAME]"
click at [252, 120] on div "fwfrost260" at bounding box center [243, 121] width 52 height 13
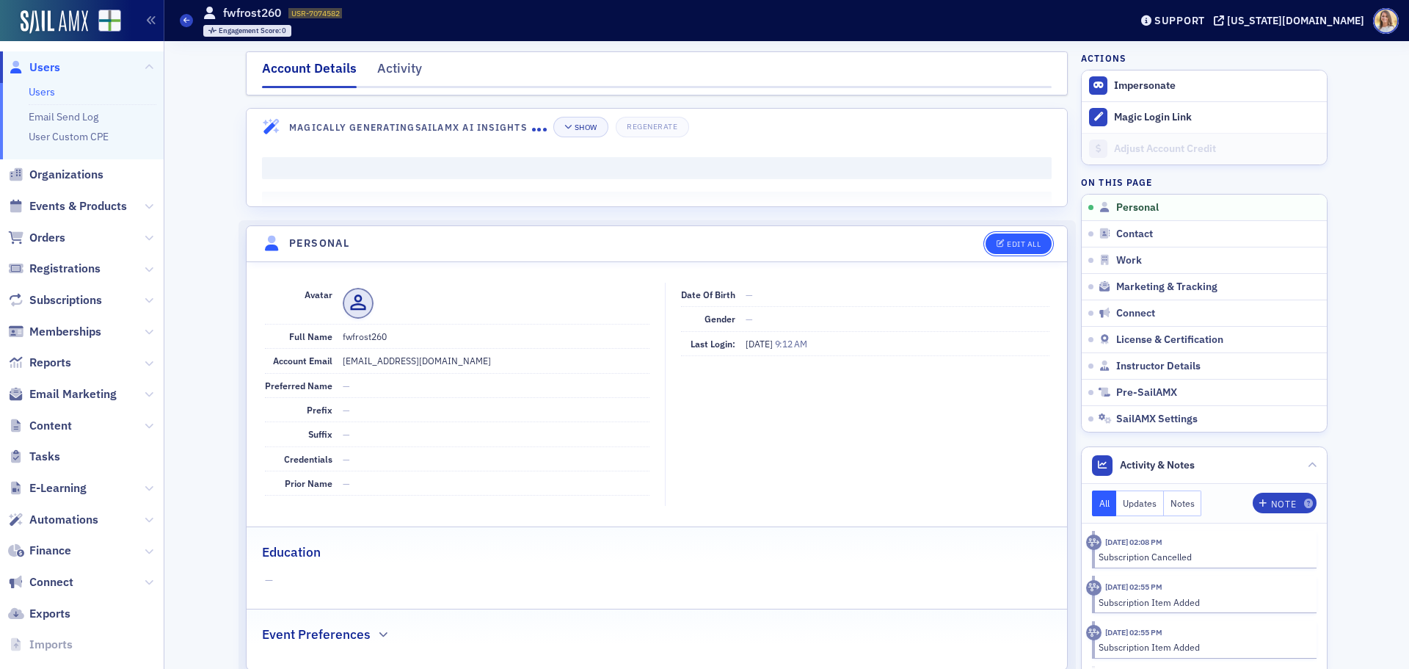
click at [1017, 246] on div "Edit All" at bounding box center [1024, 244] width 34 height 8
select select "US"
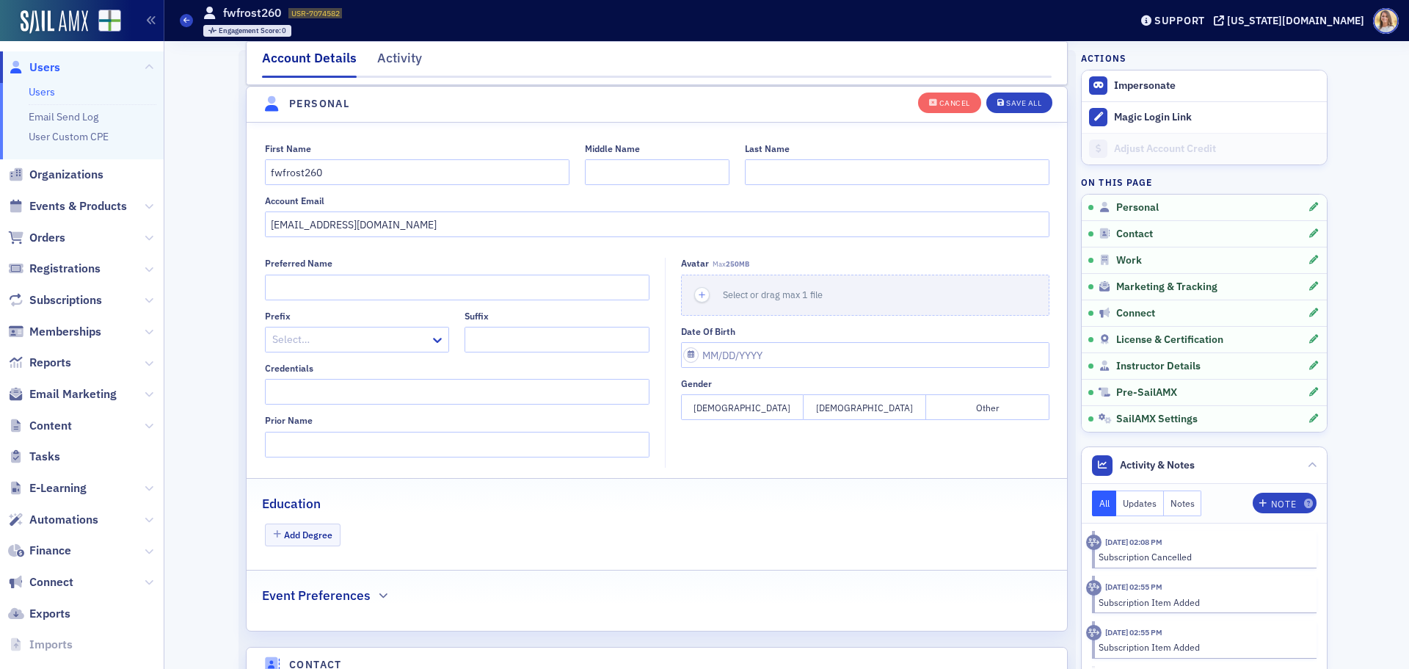
scroll to position [171, 0]
drag, startPoint x: 335, startPoint y: 172, endPoint x: 126, endPoint y: 153, distance: 210.1
click at [126, 153] on div "Users Users Email Send Log User Custom CPE Organizations Events & Products Orde…" at bounding box center [704, 334] width 1409 height 669
drag, startPoint x: 415, startPoint y: 232, endPoint x: 225, endPoint y: 217, distance: 190.0
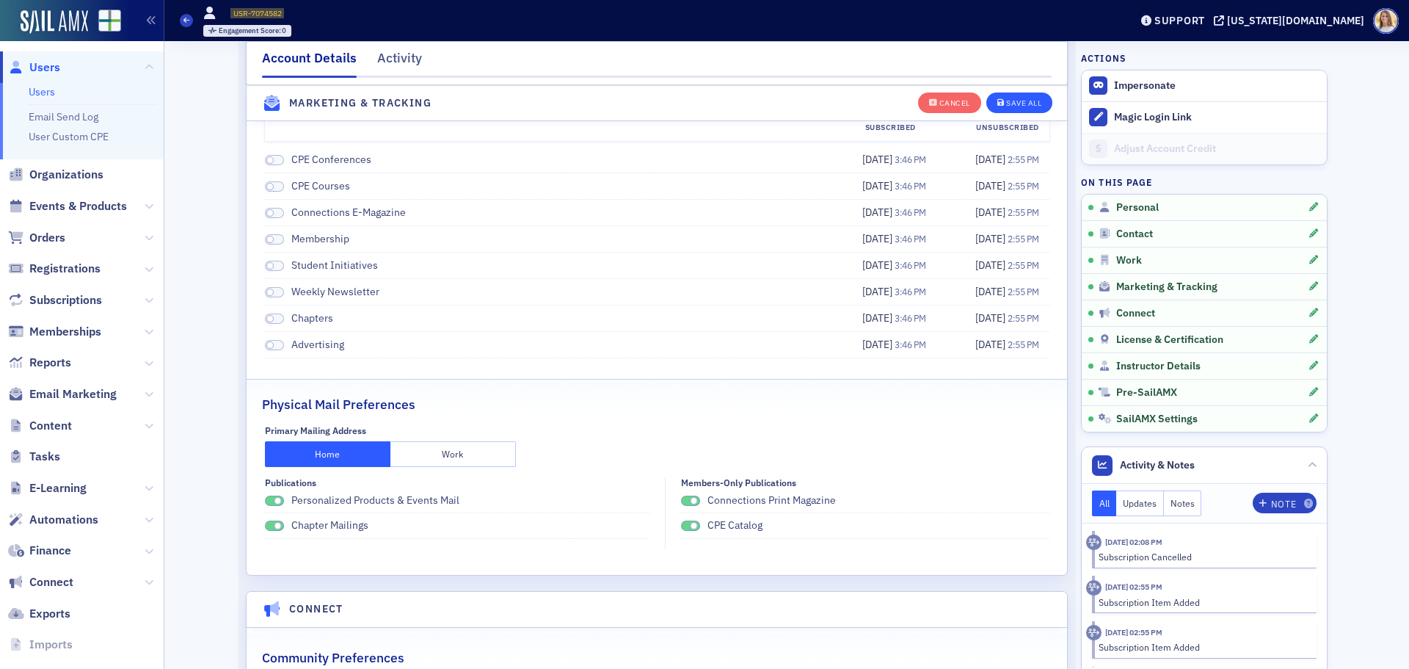
scroll to position [1859, 0]
click at [1028, 103] on div "Save All" at bounding box center [1023, 103] width 35 height 8
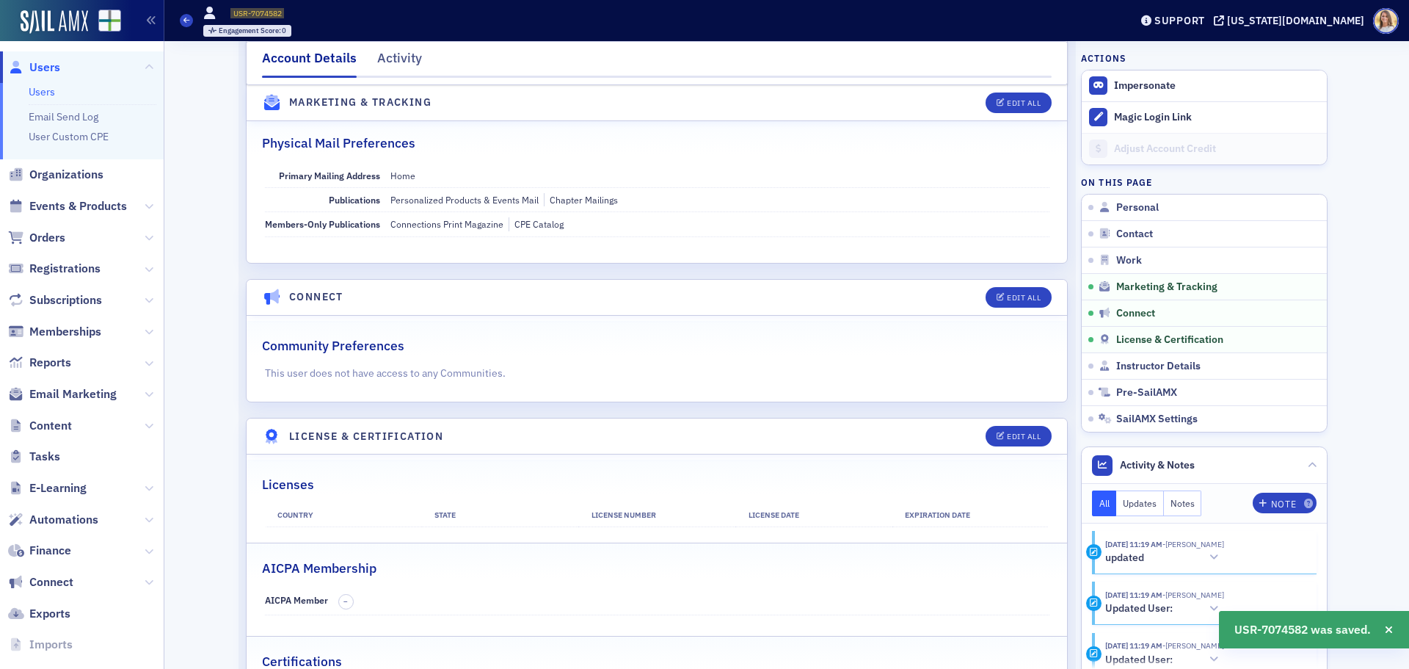
click at [415, 60] on nav "Account Details Activity" at bounding box center [657, 62] width 790 height 29
click at [410, 60] on div "Activity" at bounding box center [399, 61] width 45 height 27
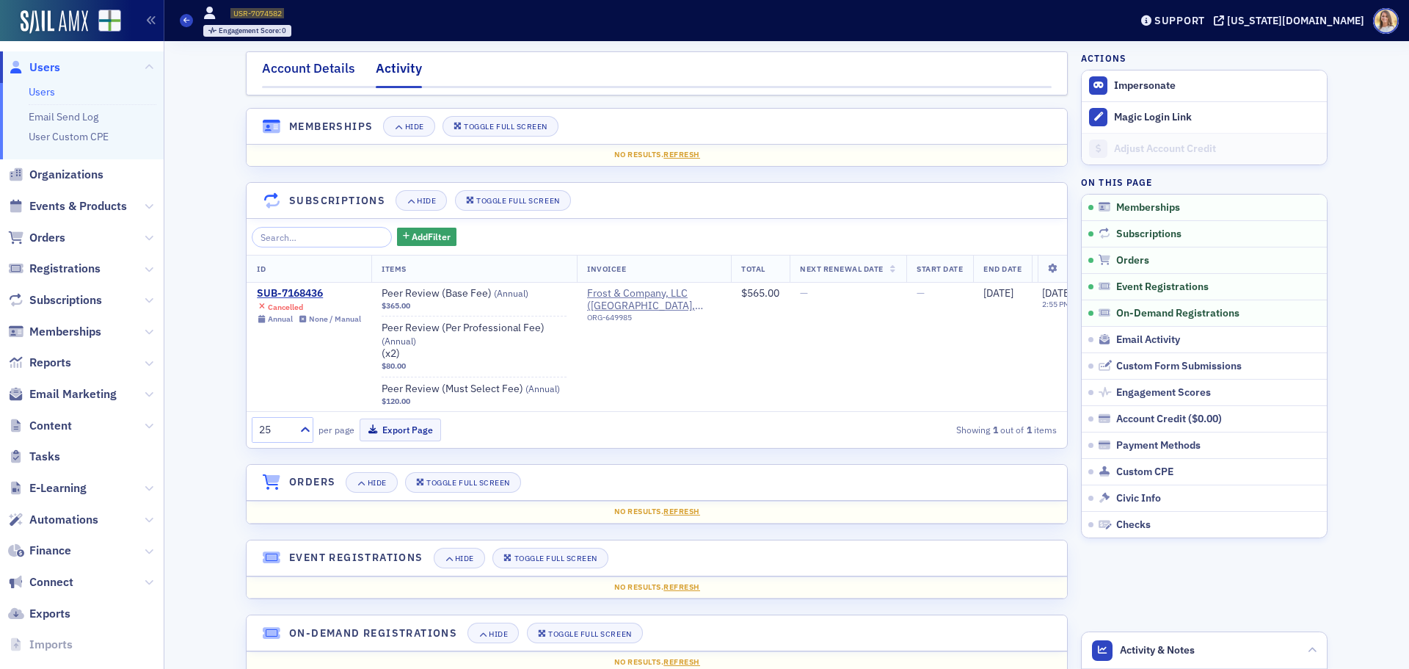
click at [317, 62] on div "Account Details" at bounding box center [308, 72] width 93 height 27
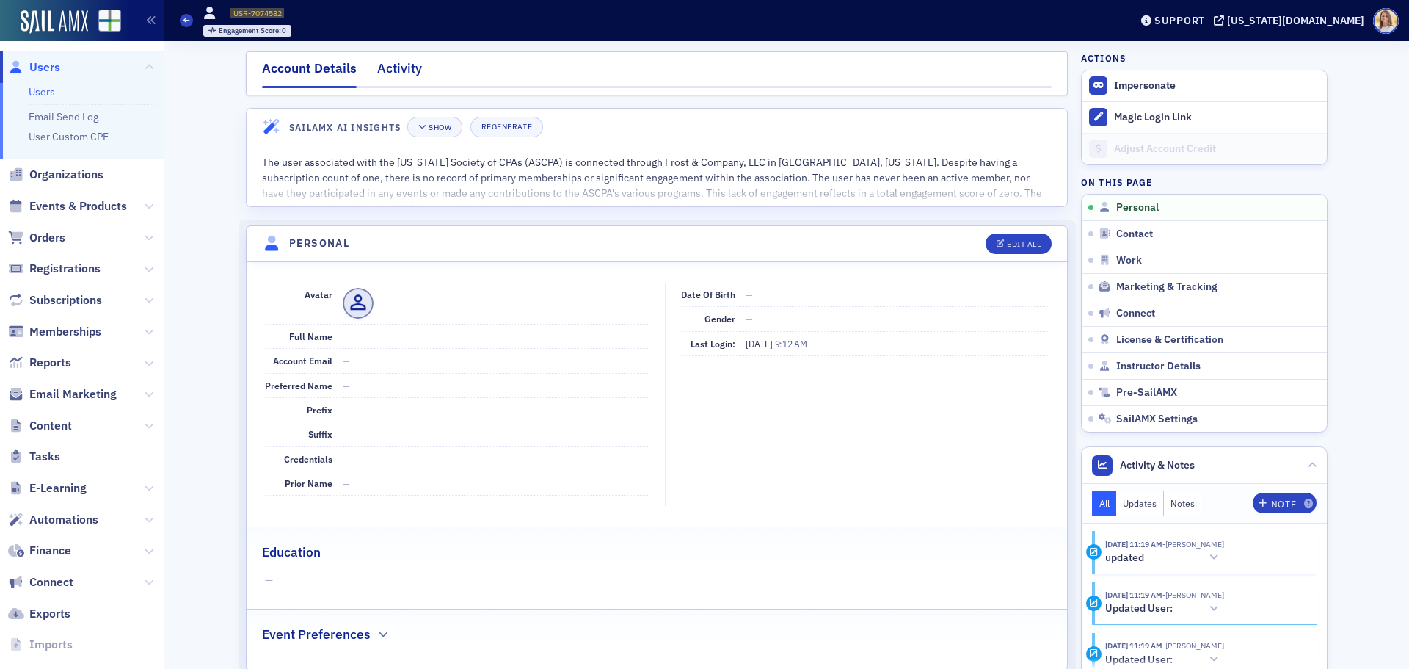
click at [382, 70] on div "Activity" at bounding box center [399, 72] width 45 height 27
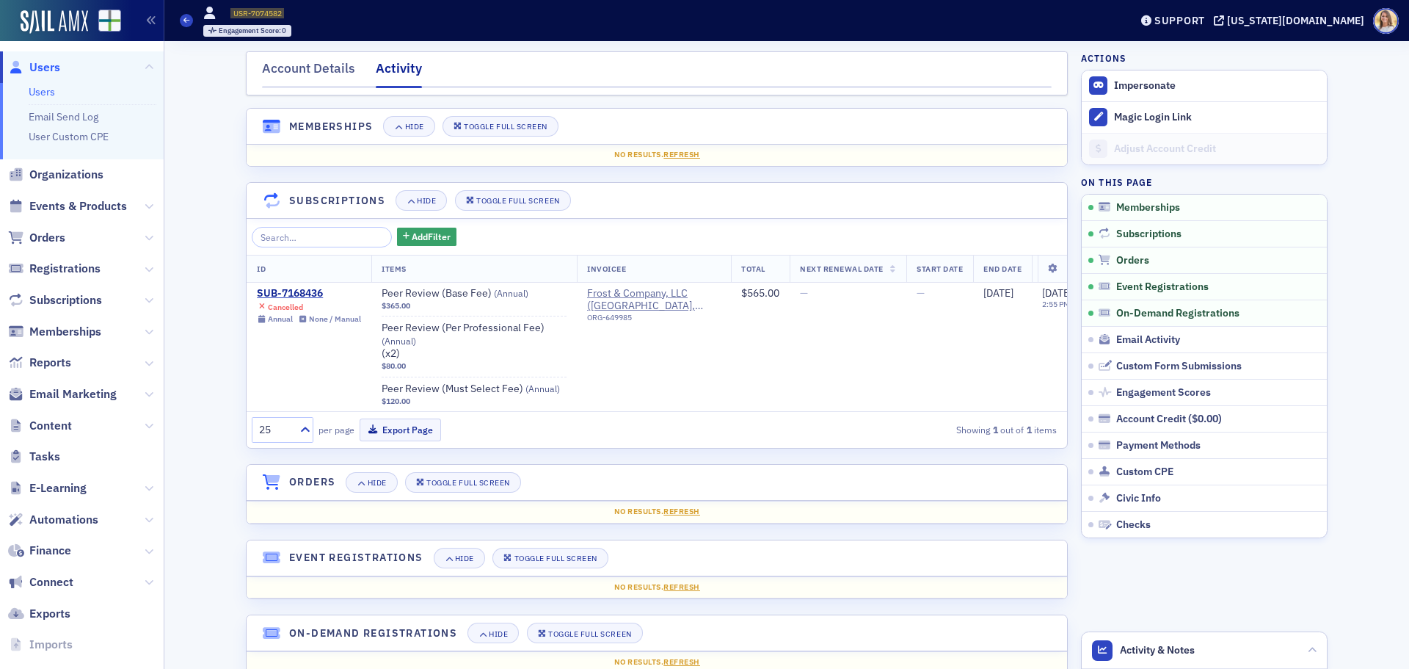
click at [42, 72] on span "Users" at bounding box center [44, 67] width 31 height 16
